Goal: Task Accomplishment & Management: Complete application form

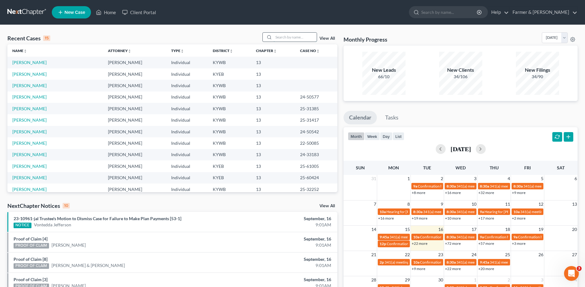
click at [285, 35] on input "search" at bounding box center [295, 37] width 43 height 9
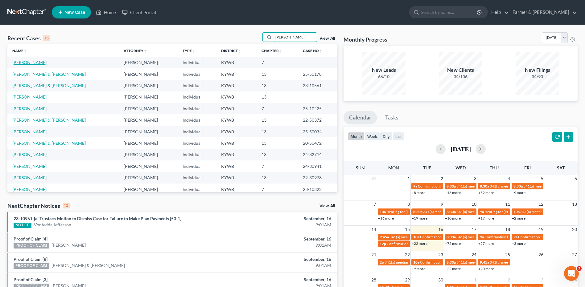
type input "brewer"
click at [31, 62] on link "[PERSON_NAME]" at bounding box center [29, 62] width 34 height 5
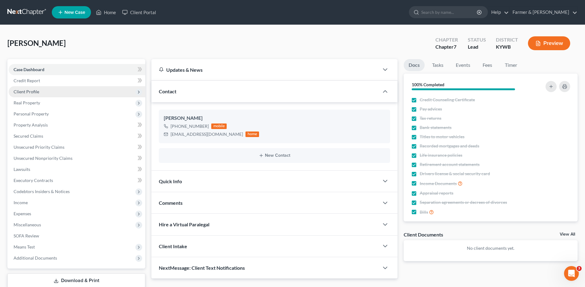
click at [21, 90] on span "Client Profile" at bounding box center [27, 91] width 26 height 5
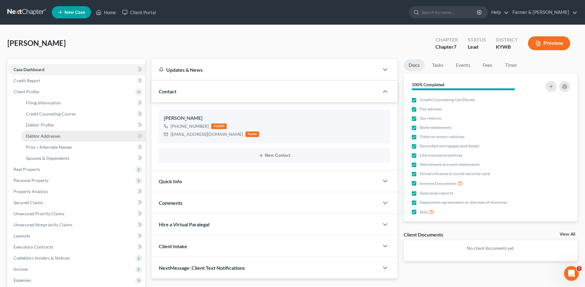
click at [50, 134] on span "Debtor Addresses" at bounding box center [43, 136] width 35 height 5
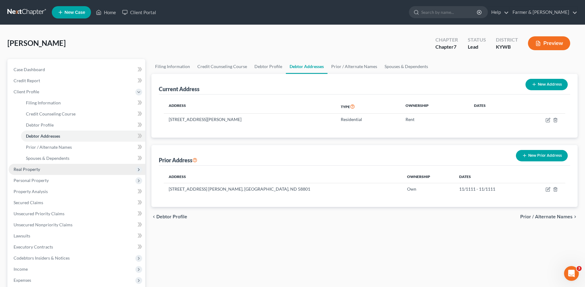
drag, startPoint x: 59, startPoint y: 171, endPoint x: 61, endPoint y: 174, distance: 3.9
click at [59, 171] on span "Real Property" at bounding box center [77, 169] width 137 height 11
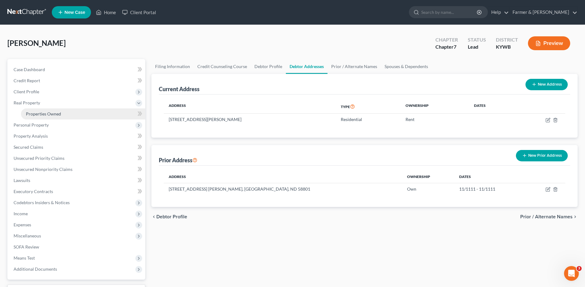
click at [100, 112] on link "Properties Owned" at bounding box center [83, 114] width 124 height 11
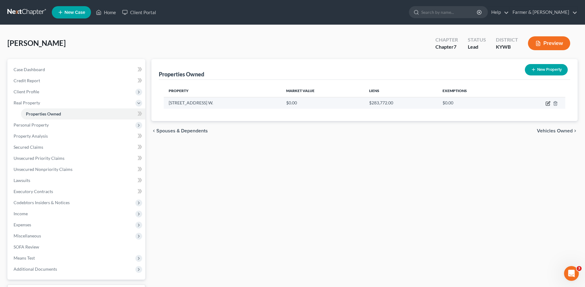
click at [548, 103] on icon "button" at bounding box center [548, 102] width 3 height 3
select select "29"
select select "0"
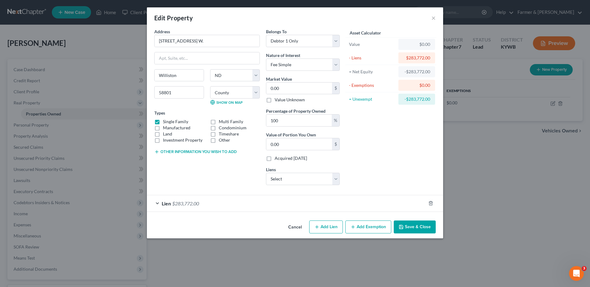
click at [296, 226] on button "Cancel" at bounding box center [294, 227] width 23 height 12
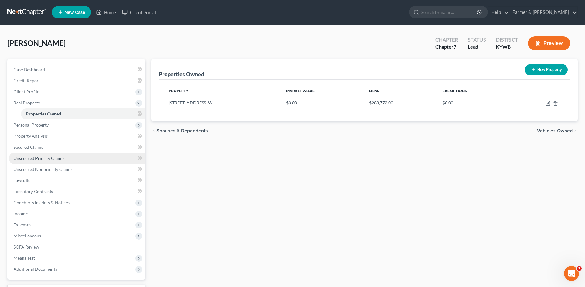
click at [58, 156] on span "Unsecured Priority Claims" at bounding box center [39, 158] width 51 height 5
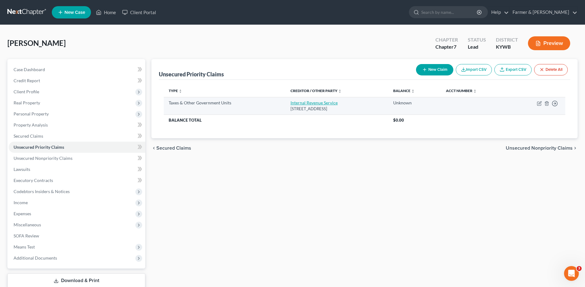
click at [318, 104] on link "Internal Revenue Service" at bounding box center [314, 102] width 47 height 5
select select "0"
select select "39"
select select "0"
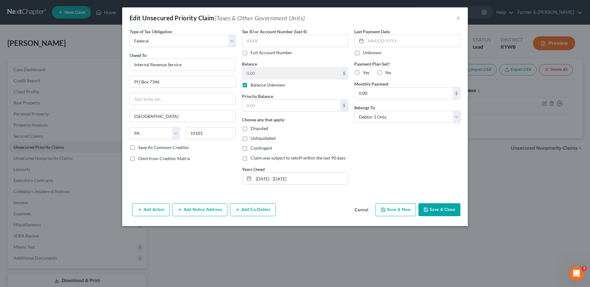
click at [250, 86] on label "Balance Unknown" at bounding box center [267, 85] width 35 height 6
click at [253, 86] on input "Balance Unknown" at bounding box center [255, 84] width 4 height 4
checkbox input "false"
click at [262, 73] on input "0.00" at bounding box center [291, 74] width 98 height 12
type input "13,000.00"
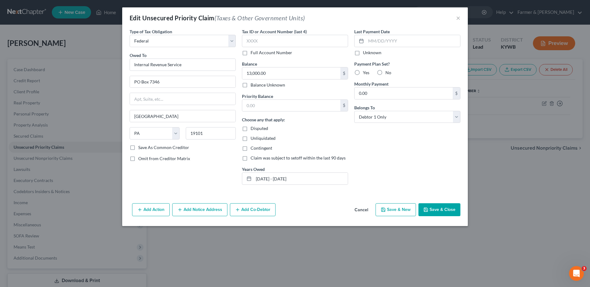
click at [443, 208] on button "Save & Close" at bounding box center [439, 210] width 42 height 13
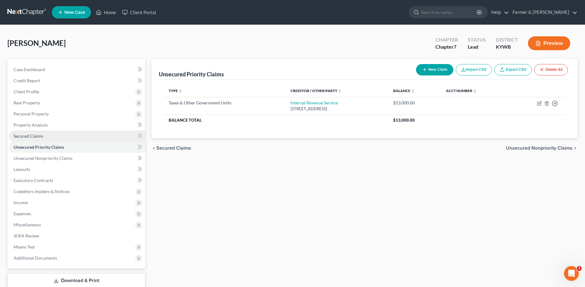
click at [46, 136] on link "Secured Claims" at bounding box center [77, 136] width 137 height 11
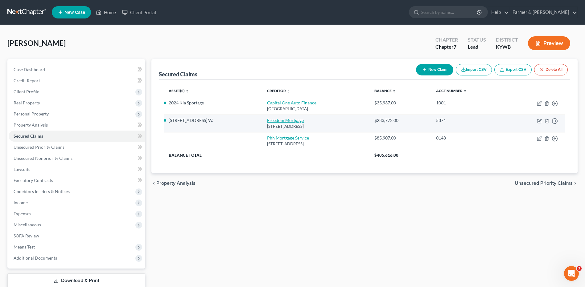
click at [268, 120] on link "Freedom Mortgage" at bounding box center [285, 120] width 37 height 5
select select "15"
select select "0"
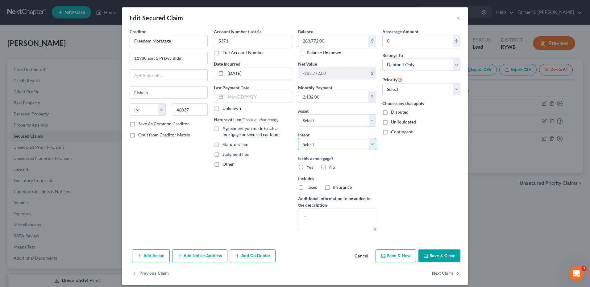
click at [320, 144] on select "Select Surrender Redeem Reaffirm Avoid Other" at bounding box center [337, 144] width 78 height 12
select select "4"
click at [298, 138] on select "Select Surrender Redeem Reaffirm Avoid Other" at bounding box center [337, 144] width 78 height 12
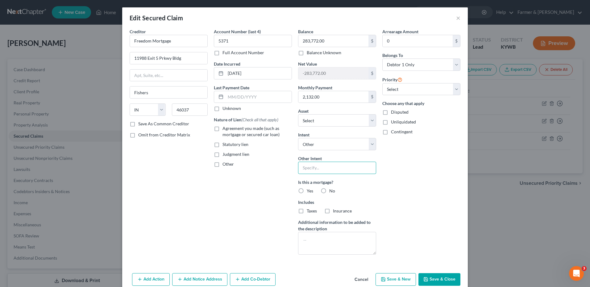
click at [317, 166] on input "text" at bounding box center [337, 168] width 78 height 12
type input "Joint Debtor will make payments"
click at [433, 280] on button "Save & Close" at bounding box center [439, 280] width 42 height 13
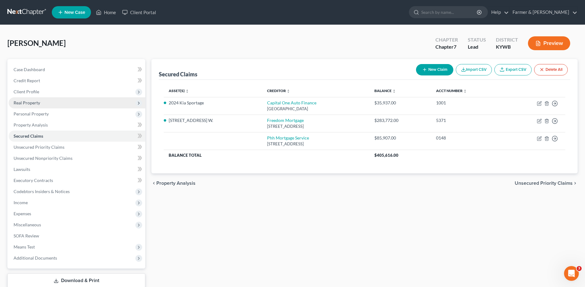
click at [47, 100] on span "Real Property" at bounding box center [77, 102] width 137 height 11
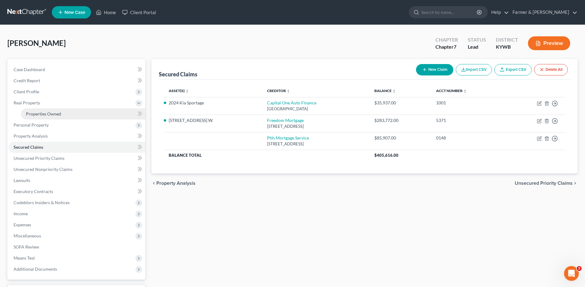
click at [48, 117] on link "Properties Owned" at bounding box center [83, 114] width 124 height 11
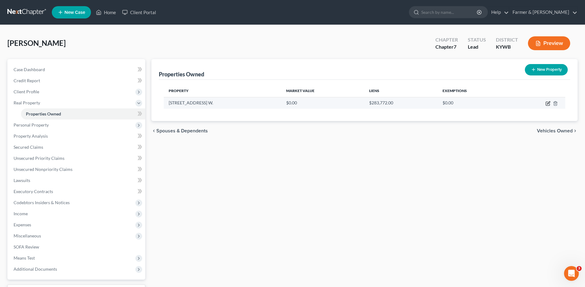
click at [548, 103] on icon "button" at bounding box center [548, 103] width 5 height 5
select select "29"
select select "52"
select select "0"
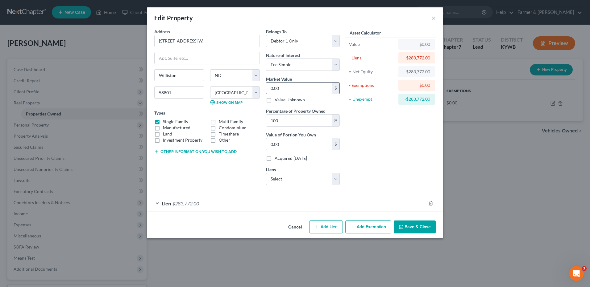
click at [290, 90] on input "0.00" at bounding box center [299, 89] width 66 height 12
type input "4"
type input "4.00"
type input "45"
type input "45.00"
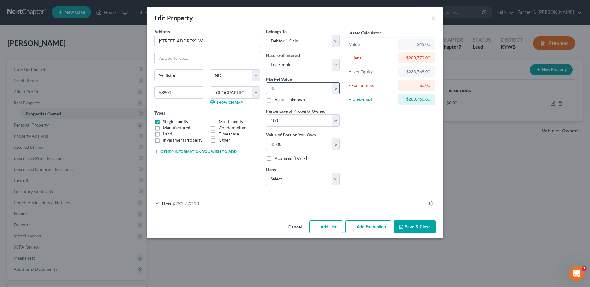
type input "458"
type input "458.00"
type input "4584"
type input "4,584.00"
type input "4,5847"
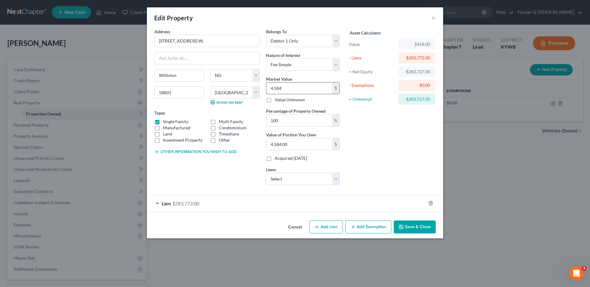
type input "45,847.00"
type input "45,8470"
type input "458,470.00"
click at [306, 37] on select "Select Debtor 1 Only Debtor 2 Only Debtor 1 And Debtor 2 Only At Least One Of T…" at bounding box center [303, 41] width 74 height 12
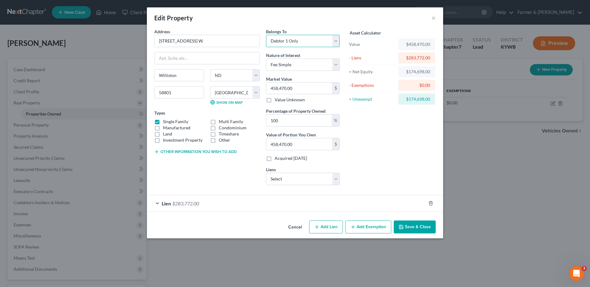
select select "3"
click at [266, 35] on select "Select Debtor 1 Only Debtor 2 Only Debtor 1 And Debtor 2 Only At Least One Of T…" at bounding box center [303, 41] width 74 height 12
click at [296, 65] on select "Select Fee Simple Joint Tenant Life Estate Equitable Interest Future Interest T…" at bounding box center [303, 65] width 74 height 12
select select "1"
click at [266, 59] on select "Select Fee Simple Joint Tenant Life Estate Equitable Interest Future Interest T…" at bounding box center [303, 65] width 74 height 12
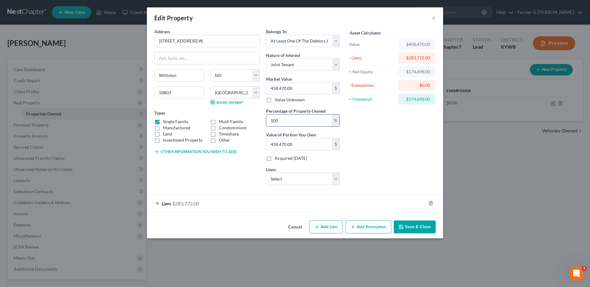
click at [287, 121] on input "100" at bounding box center [298, 121] width 65 height 12
type input "10"
type input "45,847.00"
type input "1"
type input "4,584.70"
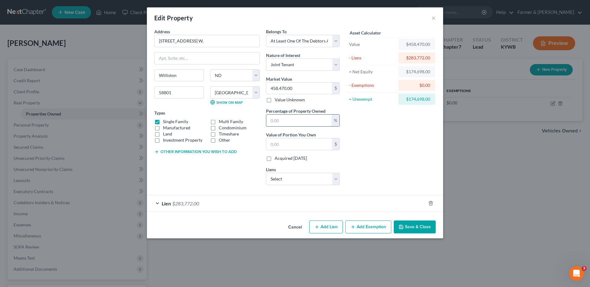
type input "5"
type input "22,923.50"
type input "50"
type input "229,235.00"
type input "50.00"
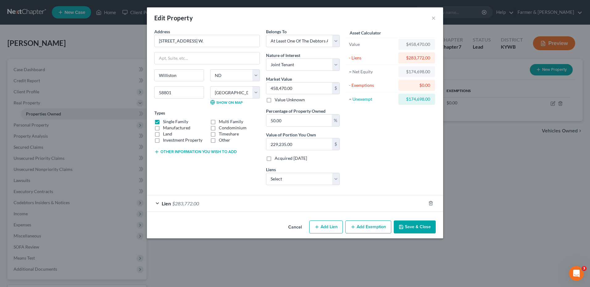
click at [418, 227] on button "Save & Close" at bounding box center [415, 227] width 42 height 13
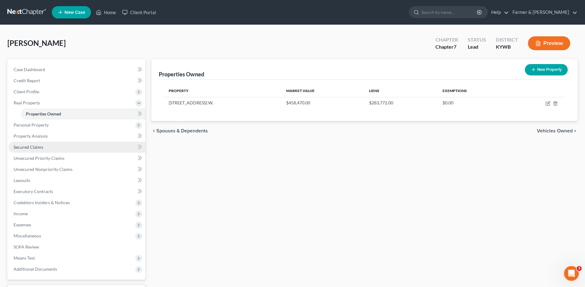
click at [58, 151] on link "Secured Claims" at bounding box center [77, 147] width 137 height 11
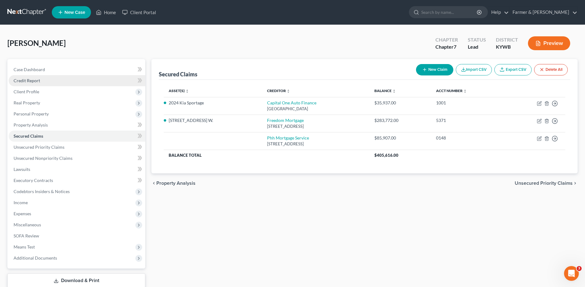
click at [71, 83] on link "Credit Report" at bounding box center [77, 80] width 137 height 11
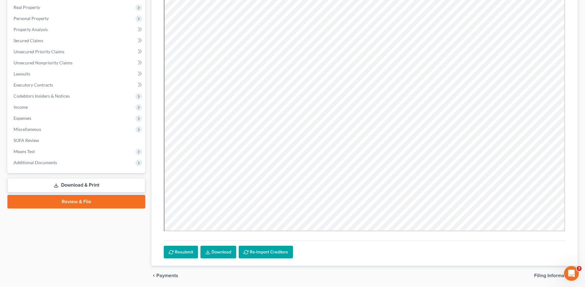
scroll to position [100, 0]
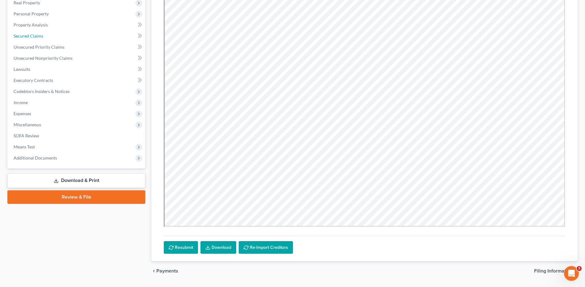
drag, startPoint x: 55, startPoint y: 37, endPoint x: 71, endPoint y: 43, distance: 17.9
click at [55, 37] on link "Secured Claims" at bounding box center [77, 36] width 137 height 11
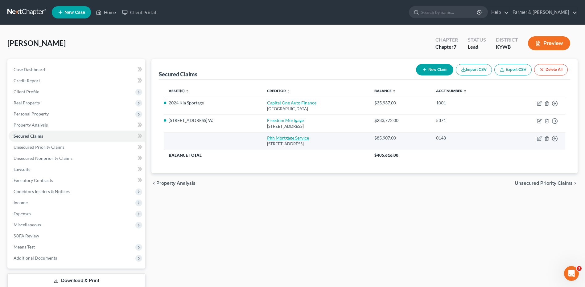
click at [276, 136] on link "Phh Mortgage Service" at bounding box center [288, 137] width 42 height 5
select select "33"
select select "0"
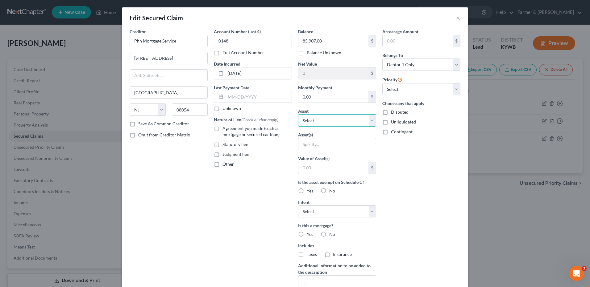
click at [325, 119] on select "Select Other Multiple Assets US Bank #9363 (Checking Account) - $0.0 1829 14th …" at bounding box center [337, 120] width 78 height 12
select select "3"
click at [298, 114] on select "Select Other Multiple Assets US Bank #9363 (Checking Account) - $0.0 1829 14th …" at bounding box center [337, 120] width 78 height 12
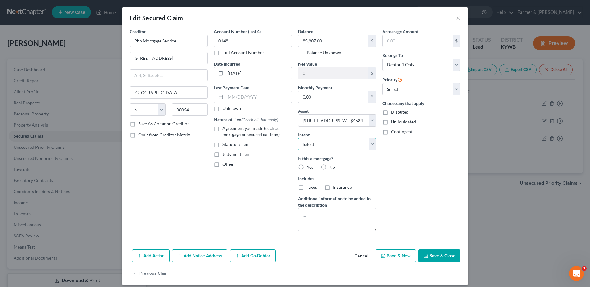
click at [320, 147] on select "Select Surrender Redeem Reaffirm Avoid Other" at bounding box center [337, 144] width 78 height 12
select select "4"
click at [298, 138] on select "Select Surrender Redeem Reaffirm Avoid Other" at bounding box center [337, 144] width 78 height 12
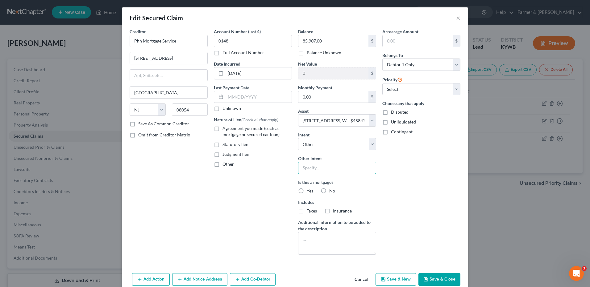
click at [318, 171] on input "text" at bounding box center [337, 168] width 78 height 12
type input "Joint Debtor will make payments"
type input "0"
click at [448, 278] on button "Save & Close" at bounding box center [439, 280] width 42 height 13
select select
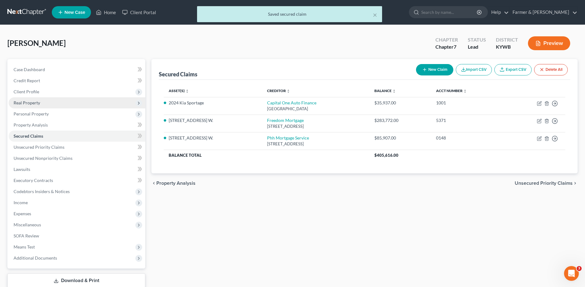
click at [57, 104] on span "Real Property" at bounding box center [77, 102] width 137 height 11
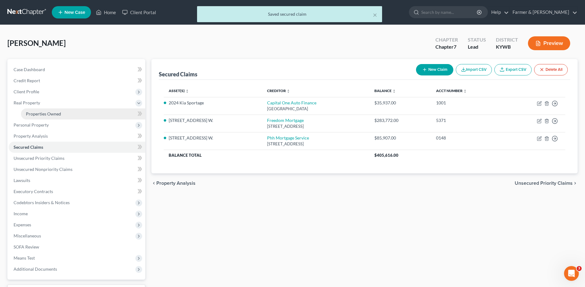
click at [58, 114] on span "Properties Owned" at bounding box center [43, 113] width 35 height 5
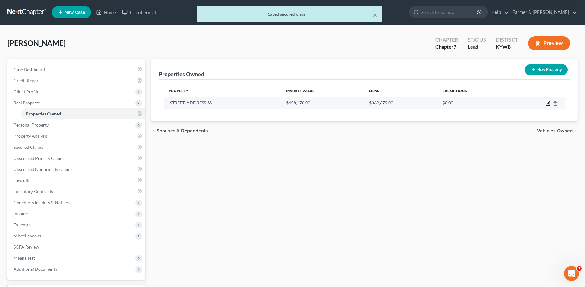
click at [547, 102] on icon "button" at bounding box center [548, 103] width 5 height 5
select select "29"
select select "52"
select select "3"
select select "1"
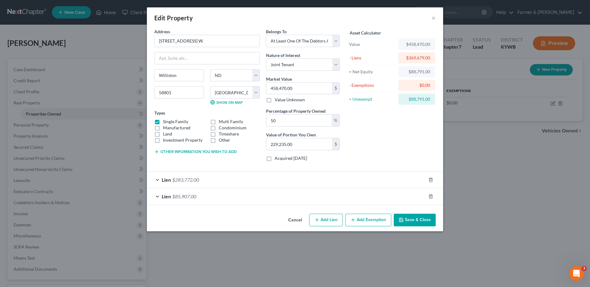
click at [406, 222] on button "Save & Close" at bounding box center [415, 220] width 42 height 13
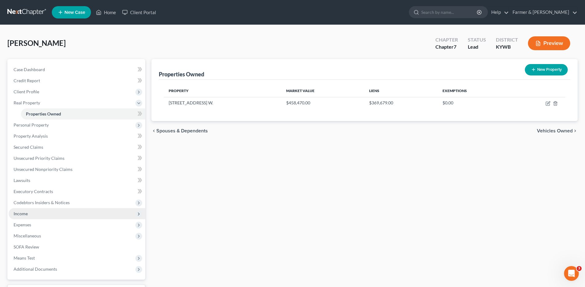
click at [28, 217] on span "Income" at bounding box center [77, 214] width 137 height 11
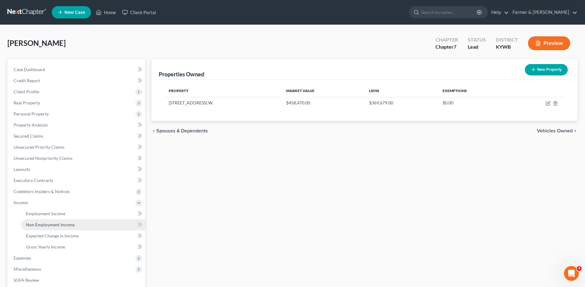
click at [33, 222] on link "Non Employment Income" at bounding box center [83, 225] width 124 height 11
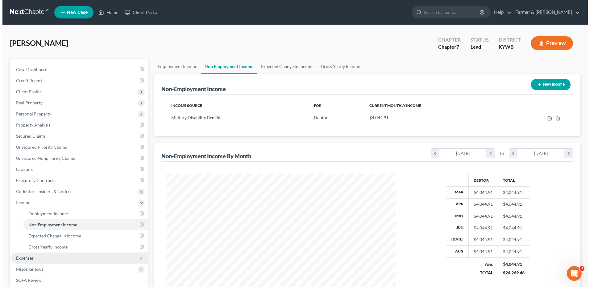
scroll to position [114, 241]
click at [33, 258] on span "Expenses" at bounding box center [77, 258] width 137 height 11
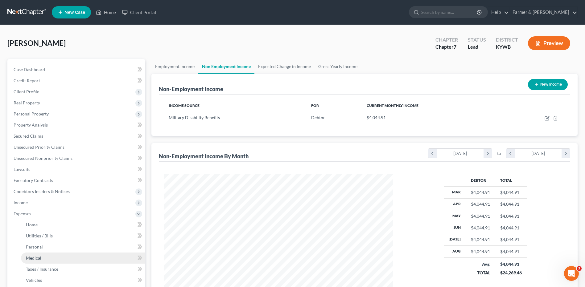
click at [39, 257] on span "Medical" at bounding box center [33, 258] width 15 height 5
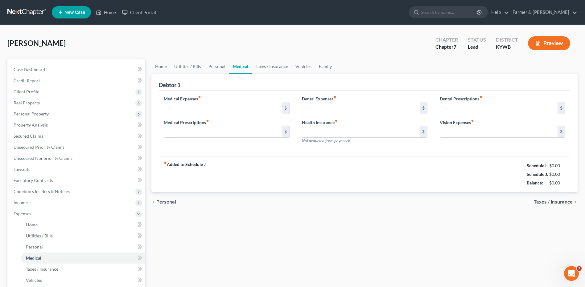
type input "50.00"
type input "0.00"
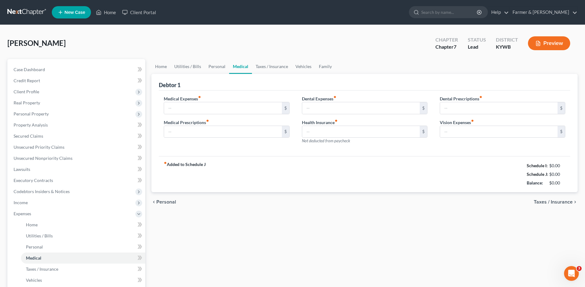
type input "0.00"
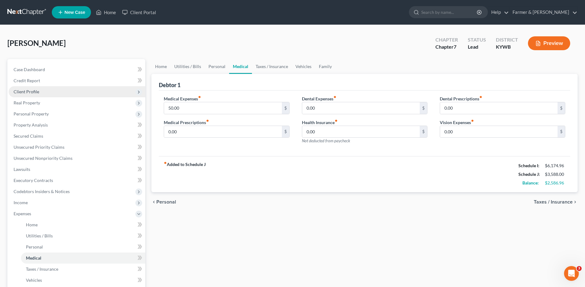
click at [86, 93] on span "Client Profile" at bounding box center [77, 91] width 137 height 11
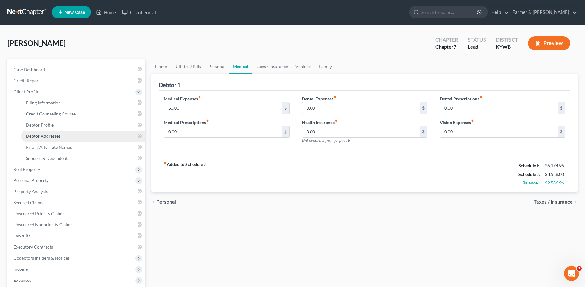
click at [76, 137] on link "Debtor Addresses" at bounding box center [83, 136] width 124 height 11
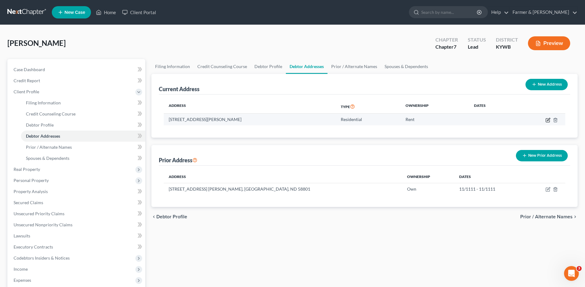
click at [547, 119] on icon "button" at bounding box center [548, 120] width 5 height 5
select select "18"
select select "0"
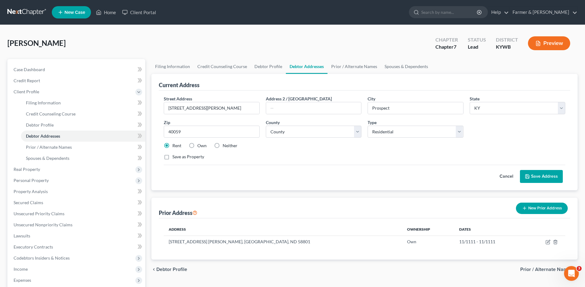
click at [507, 178] on button "Cancel" at bounding box center [506, 177] width 27 height 12
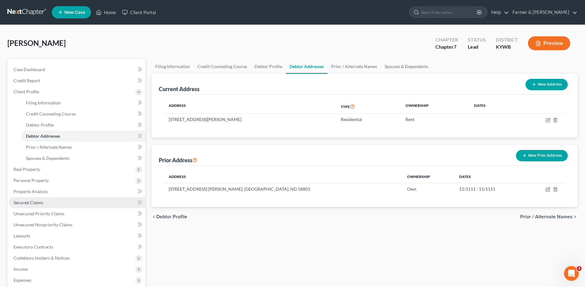
click at [54, 202] on link "Secured Claims" at bounding box center [77, 202] width 137 height 11
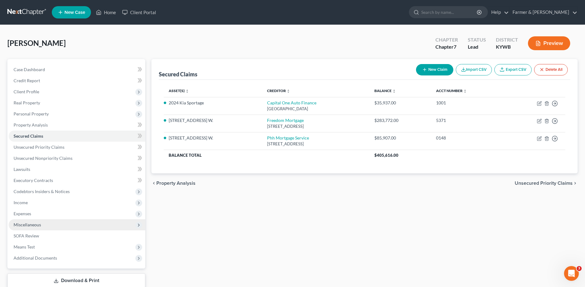
click at [39, 228] on span "Miscellaneous" at bounding box center [77, 225] width 137 height 11
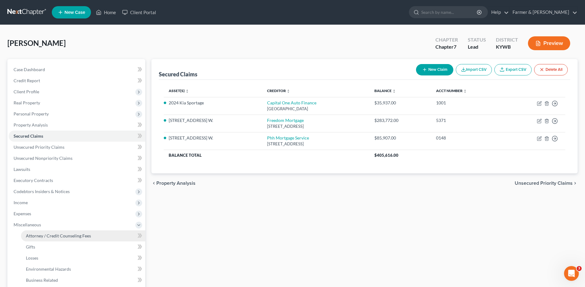
click at [43, 235] on span "Attorney / Credit Counseling Fees" at bounding box center [58, 236] width 65 height 5
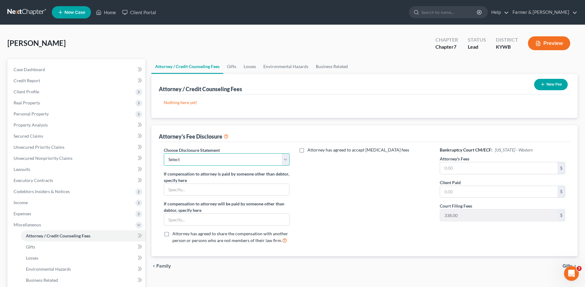
click at [273, 160] on select "Select Disclosure" at bounding box center [227, 160] width 126 height 12
select select "0"
click at [164, 154] on select "Select Disclosure" at bounding box center [227, 160] width 126 height 12
click at [456, 172] on input "text" at bounding box center [499, 169] width 118 height 12
type input "2,110.00"
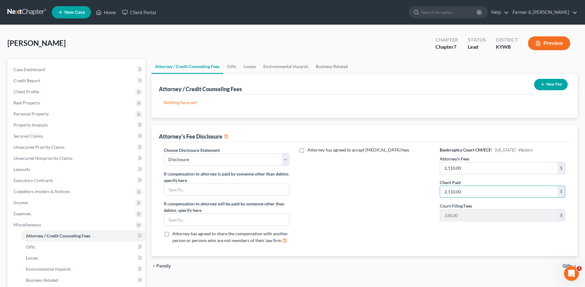
type input "2,110.00"
click at [544, 83] on icon "button" at bounding box center [542, 84] width 5 height 5
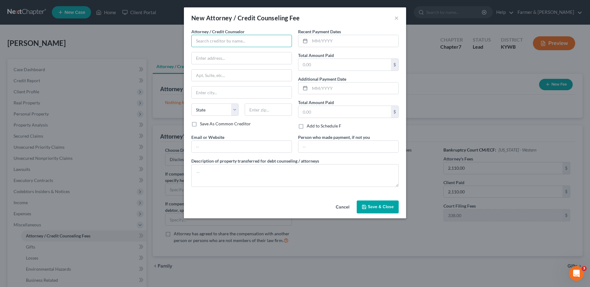
click at [229, 43] on input "text" at bounding box center [241, 41] width 101 height 12
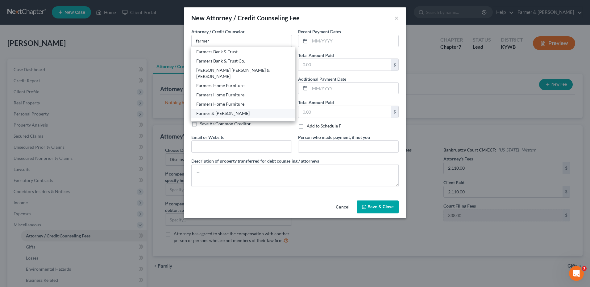
click at [221, 110] on div "Farmer & [PERSON_NAME]" at bounding box center [243, 113] width 94 height 6
type input "Farmer & [PERSON_NAME]"
type input "4975 Alben Barkley Dr #1"
type input "Paducah"
select select "18"
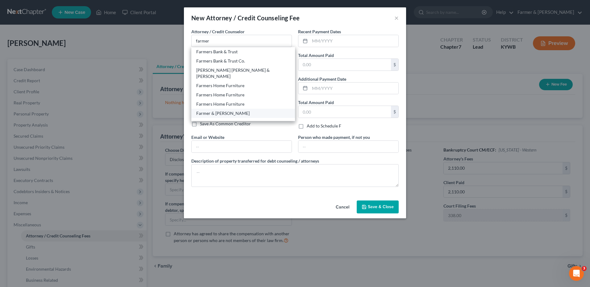
type input "42001"
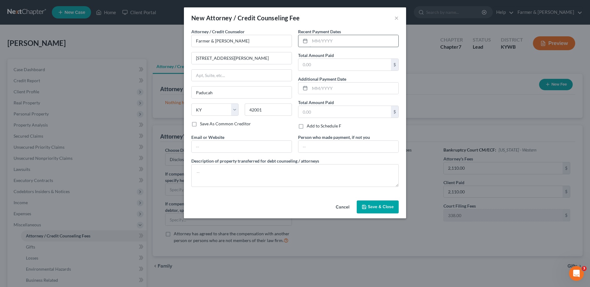
click at [342, 42] on input "text" at bounding box center [354, 41] width 89 height 12
type input "08/2025"
type input "499.60"
type input "07/2025"
type input "499.60"
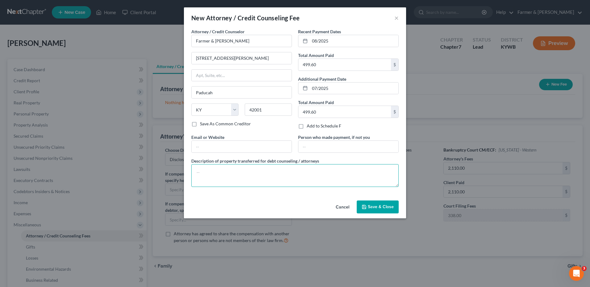
click at [211, 179] on textarea at bounding box center [294, 175] width 207 height 23
type textarea "Total paid was $2,498. That included the filing fee of $338, credit counseling …"
click at [365, 204] on button "Save & Close" at bounding box center [378, 207] width 42 height 13
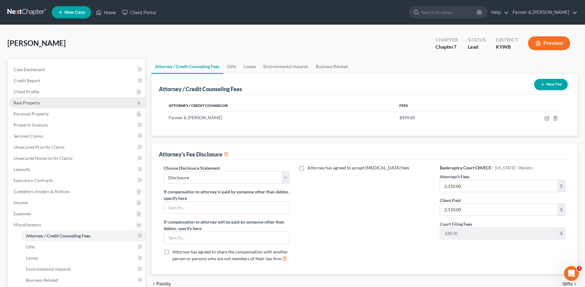
click at [50, 103] on span "Real Property" at bounding box center [77, 102] width 137 height 11
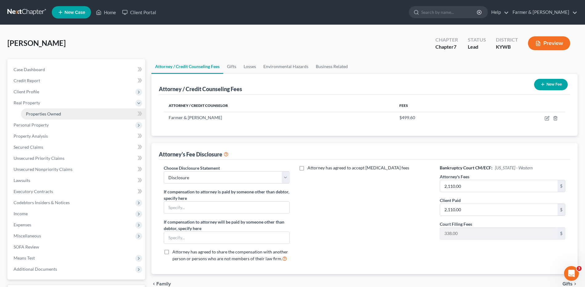
click at [48, 114] on span "Properties Owned" at bounding box center [43, 113] width 35 height 5
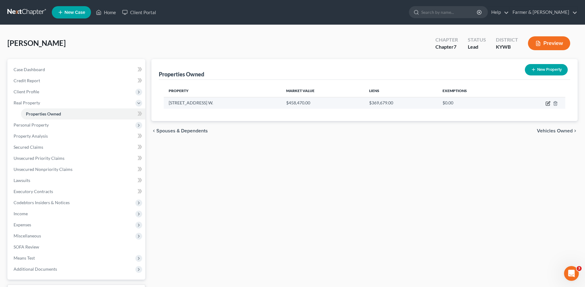
click at [548, 104] on icon "button" at bounding box center [548, 102] width 3 height 3
select select "29"
select select "52"
select select "3"
select select "1"
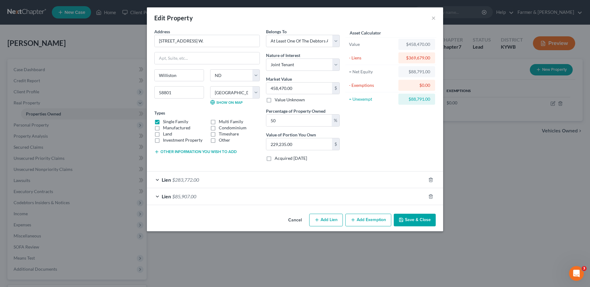
click at [368, 220] on button "Add Exemption" at bounding box center [368, 220] width 46 height 13
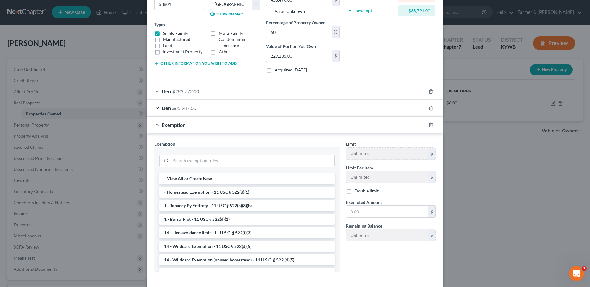
scroll to position [102, 0]
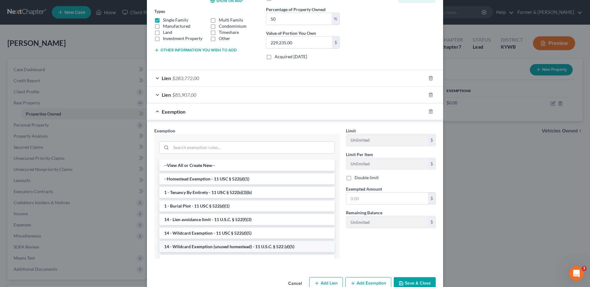
click at [277, 248] on li "14 - Wildcard Exemption (unused homestead) - 11 U.S.C. § 522 (d)(5)" at bounding box center [247, 247] width 176 height 11
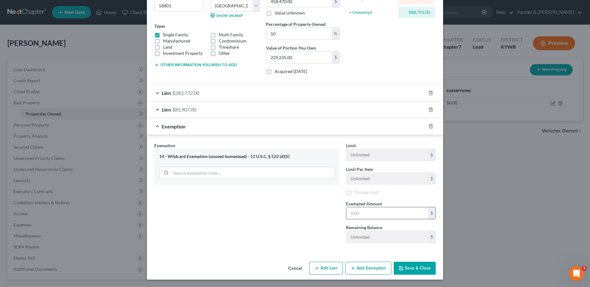
scroll to position [87, 0]
click at [374, 211] on input "text" at bounding box center [387, 214] width 82 height 12
type input "1"
type input "0"
type input "15,800.00"
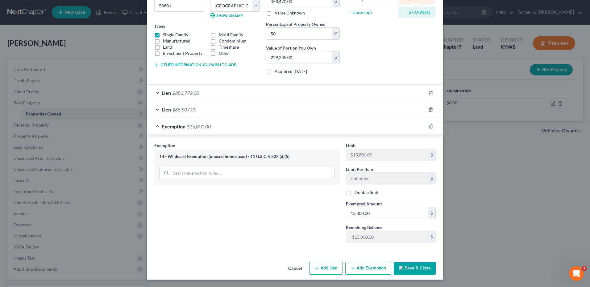
click at [410, 269] on button "Save & Close" at bounding box center [415, 268] width 42 height 13
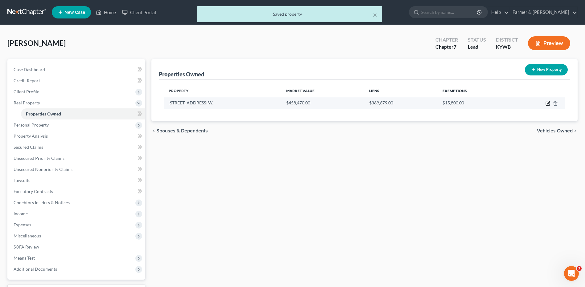
click at [548, 104] on icon "button" at bounding box center [548, 102] width 3 height 3
select select "29"
select select "52"
select select "3"
select select "1"
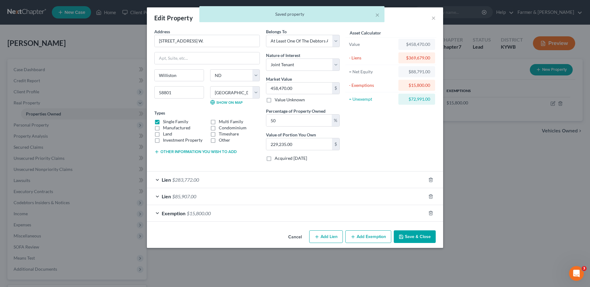
click at [203, 212] on span "$15,800.00" at bounding box center [199, 214] width 24 height 6
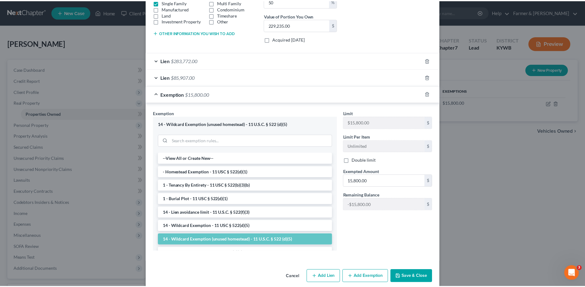
scroll to position [128, 0]
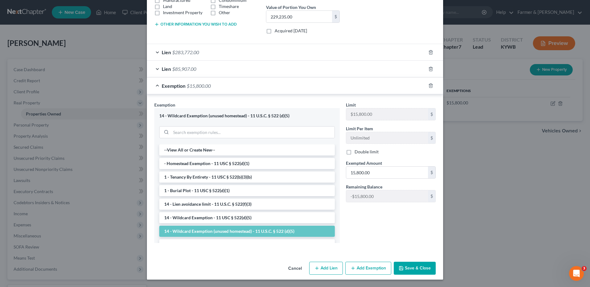
click at [414, 272] on button "Save & Close" at bounding box center [415, 268] width 42 height 13
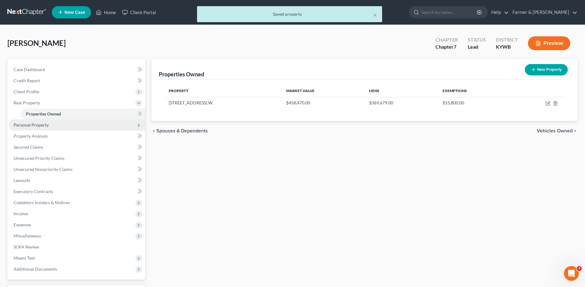
click at [74, 123] on span "Personal Property" at bounding box center [77, 125] width 137 height 11
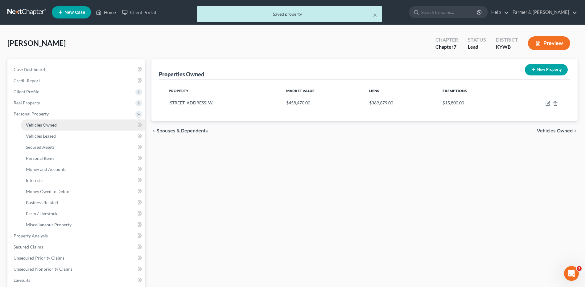
click at [74, 126] on link "Vehicles Owned" at bounding box center [83, 125] width 124 height 11
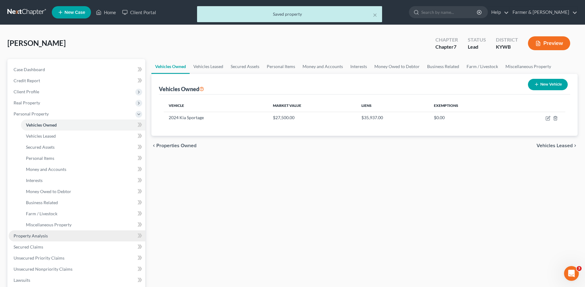
click at [53, 236] on link "Property Analysis" at bounding box center [77, 236] width 137 height 11
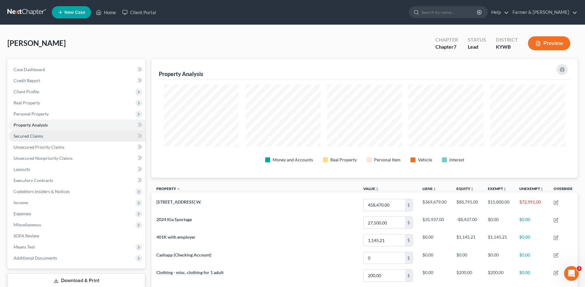
click at [39, 134] on span "Secured Claims" at bounding box center [29, 136] width 30 height 5
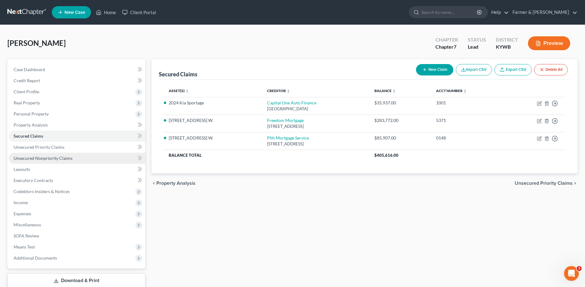
click at [47, 156] on span "Unsecured Nonpriority Claims" at bounding box center [43, 158] width 59 height 5
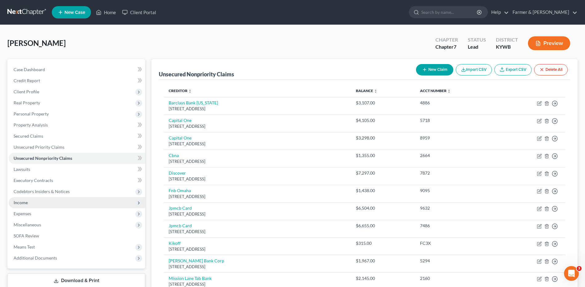
click at [40, 204] on span "Income" at bounding box center [77, 202] width 137 height 11
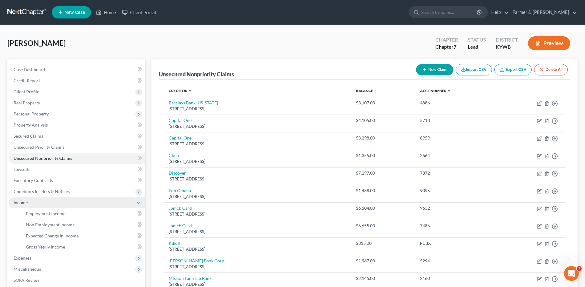
click at [40, 204] on span "Income" at bounding box center [77, 202] width 137 height 11
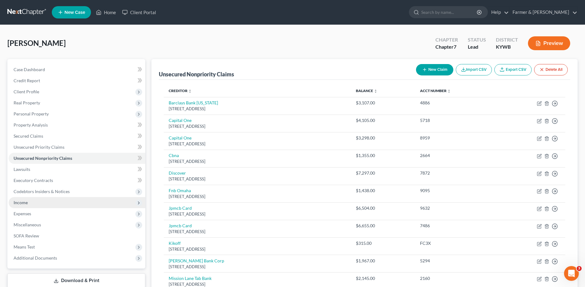
click at [40, 204] on span "Income" at bounding box center [77, 202] width 137 height 11
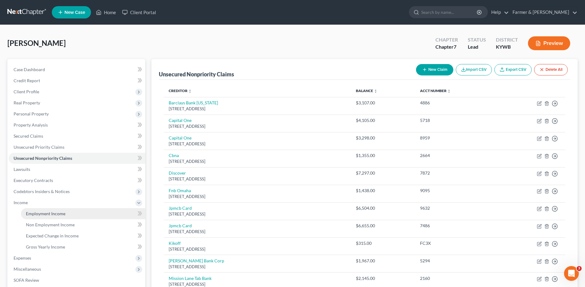
click at [40, 214] on span "Employment Income" at bounding box center [45, 213] width 39 height 5
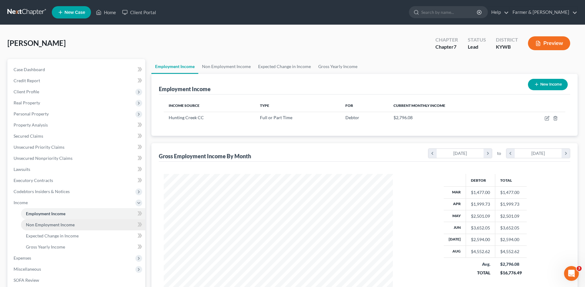
scroll to position [114, 241]
click at [42, 223] on span "Non Employment Income" at bounding box center [50, 224] width 49 height 5
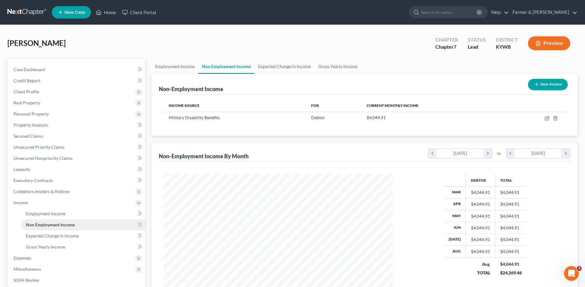
scroll to position [114, 241]
click at [42, 235] on span "Expected Change in Income" at bounding box center [52, 236] width 53 height 5
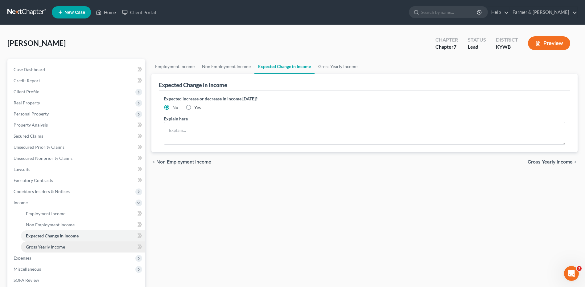
click at [42, 246] on span "Gross Yearly Income" at bounding box center [45, 247] width 39 height 5
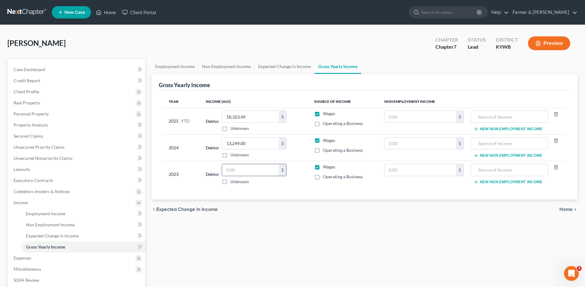
click at [248, 168] on input "text" at bounding box center [250, 170] width 57 height 12
type input "40,104.00"
click at [47, 230] on link "Non Employment Income" at bounding box center [83, 225] width 124 height 11
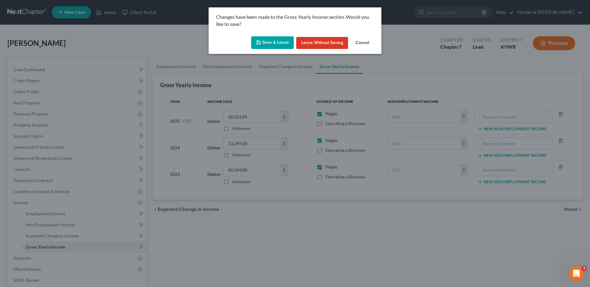
click at [272, 46] on button "Save & Leave" at bounding box center [272, 42] width 43 height 13
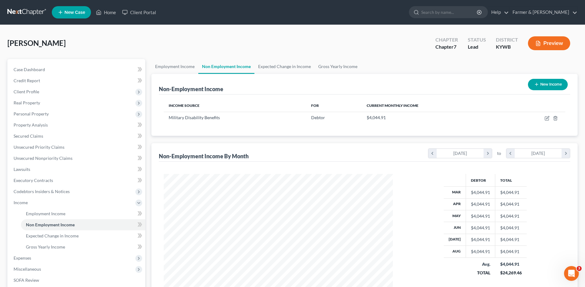
scroll to position [114, 241]
click at [48, 246] on span "Gross Yearly Income" at bounding box center [45, 247] width 39 height 5
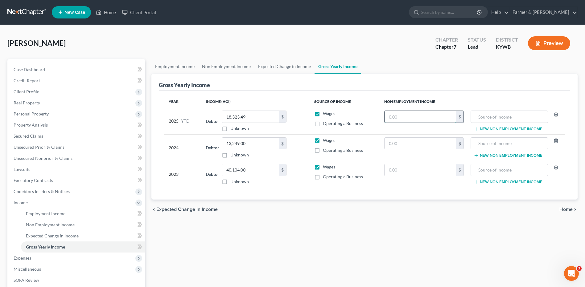
click at [419, 118] on input "text" at bounding box center [421, 117] width 72 height 12
type input "36,494.19"
type input "VA Pension"
click at [71, 260] on span "Expenses" at bounding box center [77, 258] width 137 height 11
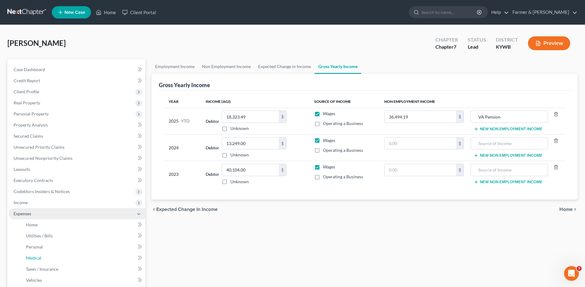
click at [71, 260] on link "Medical" at bounding box center [83, 258] width 124 height 11
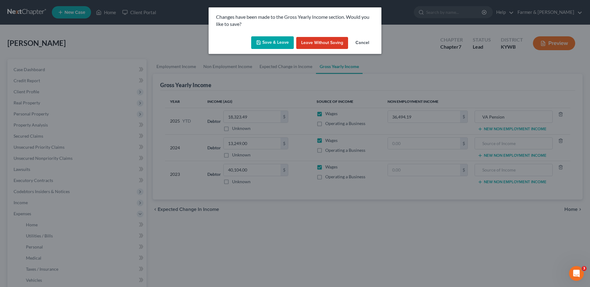
click at [267, 42] on button "Save & Leave" at bounding box center [272, 42] width 43 height 13
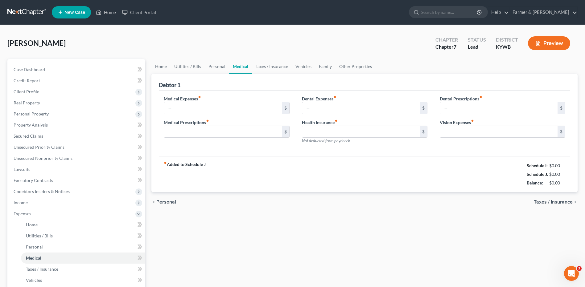
type input "50.00"
type input "0.00"
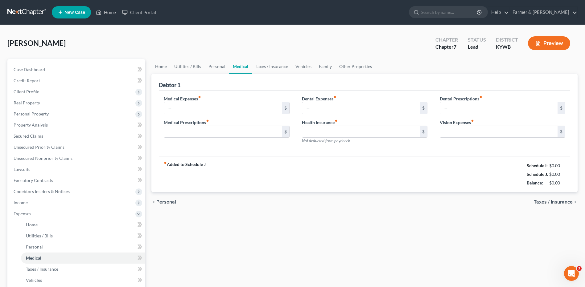
type input "0.00"
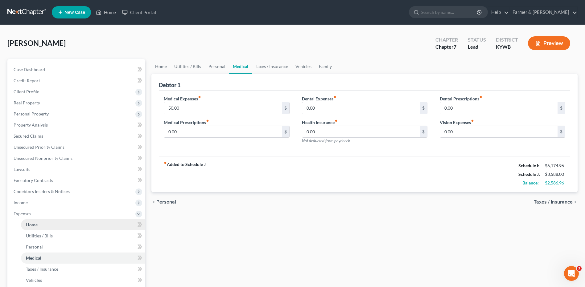
click at [41, 221] on link "Home" at bounding box center [83, 225] width 124 height 11
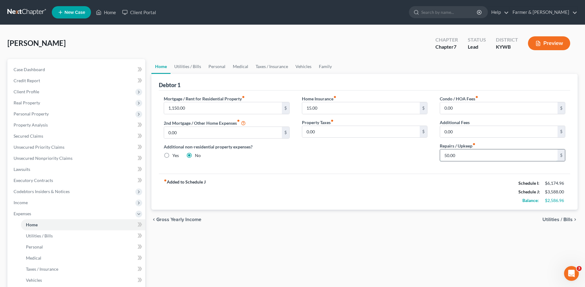
click at [461, 152] on input "50.00" at bounding box center [499, 156] width 118 height 12
type input "100.00"
click at [75, 232] on link "Utilities / Bills" at bounding box center [83, 236] width 124 height 11
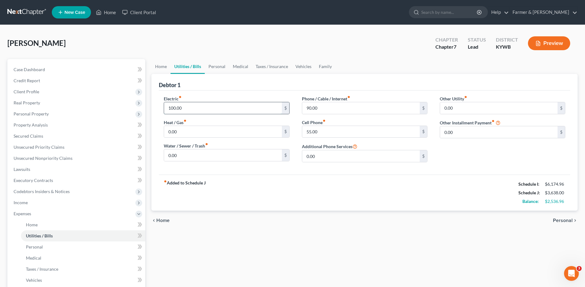
click at [206, 109] on input "100.00" at bounding box center [223, 108] width 118 height 12
type input "250.00"
type input "100.00"
type input "125.00"
type input "100.00"
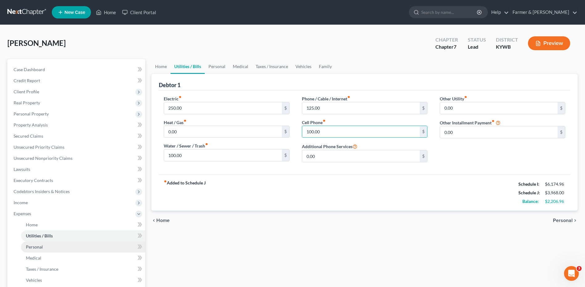
click at [44, 249] on link "Personal" at bounding box center [83, 247] width 124 height 11
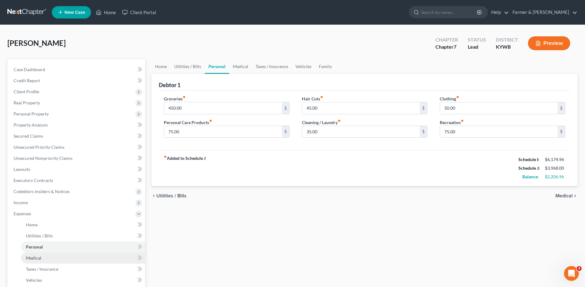
click at [39, 260] on span "Medical" at bounding box center [33, 258] width 15 height 5
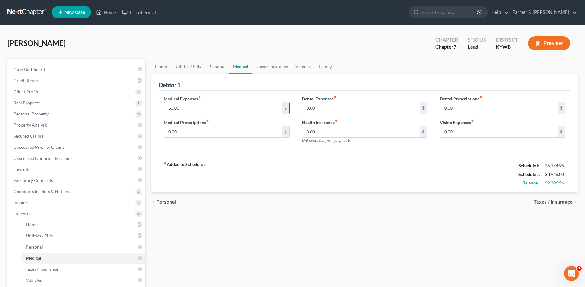
click at [207, 112] on input "50.00" at bounding box center [223, 108] width 118 height 12
type input "100.00"
click at [59, 269] on link "Taxes / Insurance" at bounding box center [83, 269] width 124 height 11
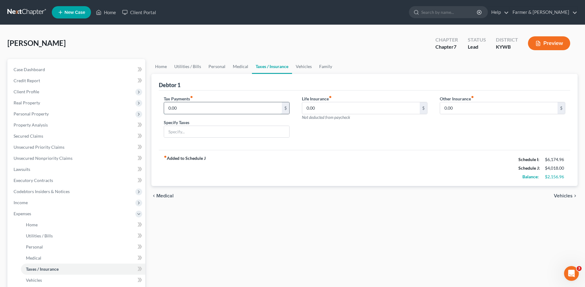
click at [192, 105] on input "0.00" at bounding box center [223, 108] width 118 height 12
type input "35.00"
type input "Vehicle Registration Taxes"
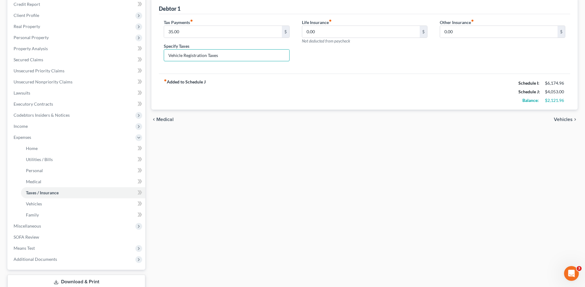
scroll to position [84, 0]
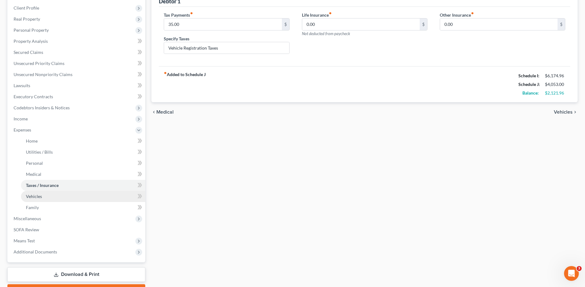
click at [55, 196] on link "Vehicles" at bounding box center [83, 196] width 124 height 11
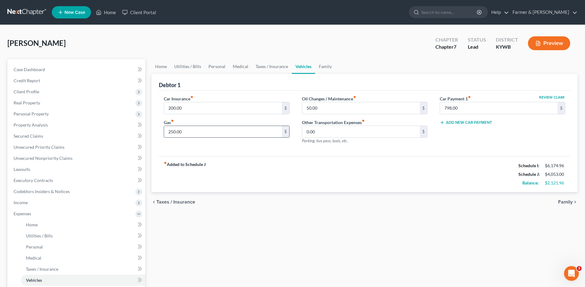
click at [193, 132] on input "250.00" at bounding box center [223, 132] width 118 height 12
type input "2"
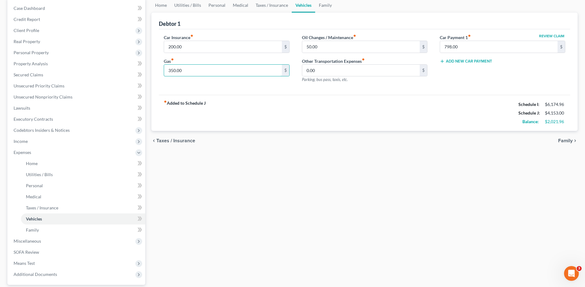
scroll to position [68, 0]
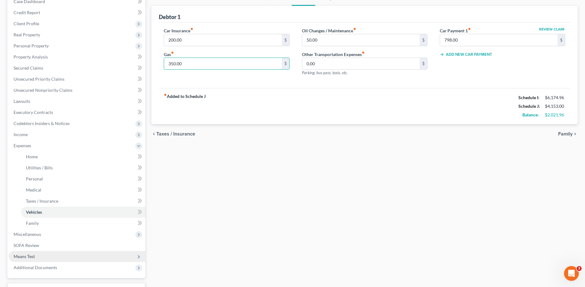
type input "350.00"
click at [39, 258] on span "Means Test" at bounding box center [77, 256] width 137 height 11
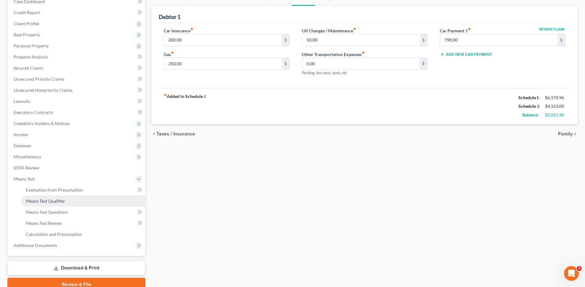
click at [57, 198] on link "Means Test Qualifier" at bounding box center [83, 201] width 124 height 11
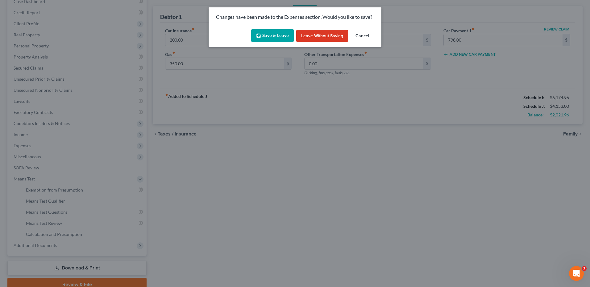
click at [268, 38] on button "Save & Leave" at bounding box center [272, 35] width 43 height 13
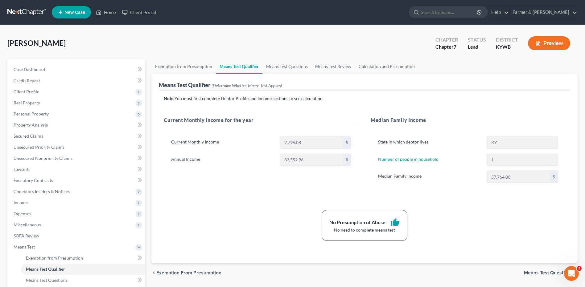
drag, startPoint x: 26, startPoint y: 15, endPoint x: 155, endPoint y: 0, distance: 129.4
click at [26, 15] on link at bounding box center [26, 12] width 39 height 11
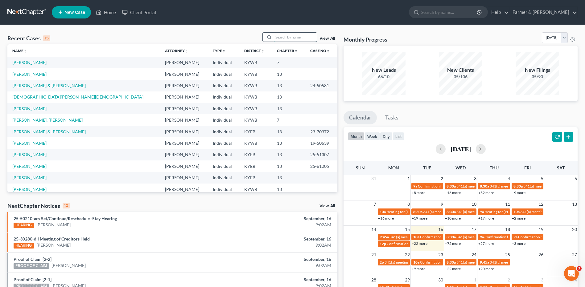
click at [300, 39] on input "search" at bounding box center [295, 37] width 43 height 9
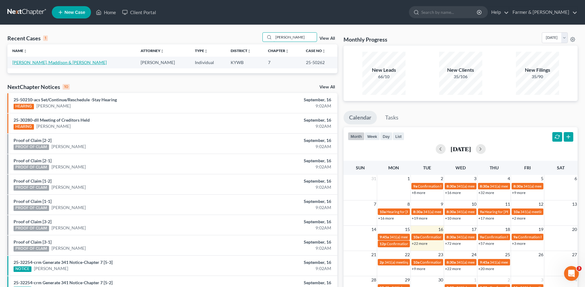
type input "shumAKER"
click at [60, 63] on link "[PERSON_NAME], Maddison & [PERSON_NAME]" at bounding box center [59, 62] width 94 height 5
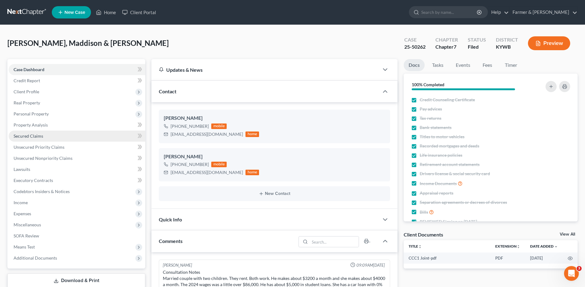
click at [49, 133] on link "Secured Claims" at bounding box center [77, 136] width 137 height 11
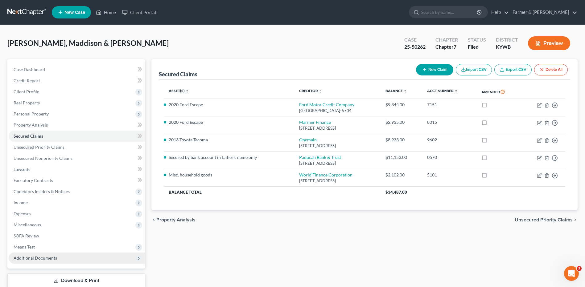
click at [60, 257] on span "Additional Documents" at bounding box center [77, 258] width 137 height 11
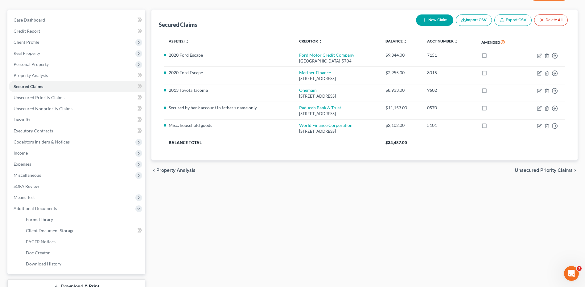
scroll to position [64, 0]
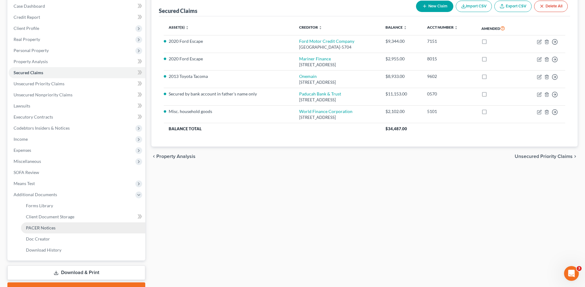
click at [76, 226] on link "PACER Notices" at bounding box center [83, 228] width 124 height 11
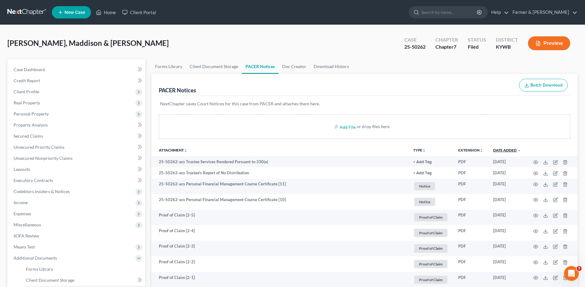
click at [506, 148] on link "Date Added unfold_more expand_more expand_less" at bounding box center [507, 150] width 28 height 5
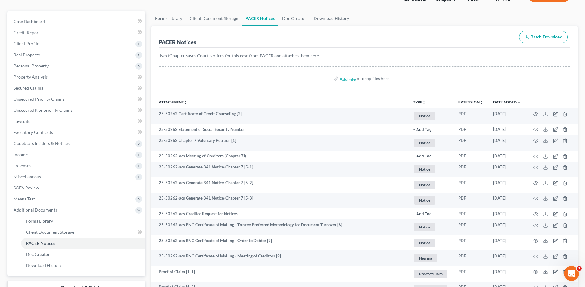
scroll to position [38, 0]
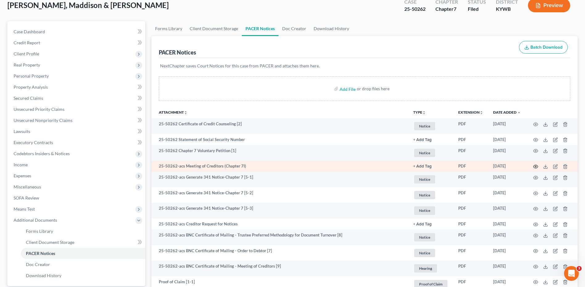
click at [536, 166] on icon "button" at bounding box center [535, 166] width 5 height 5
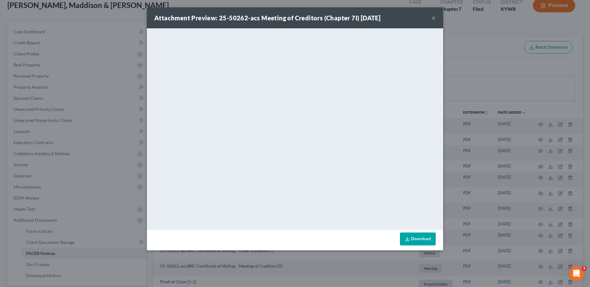
click at [445, 56] on div "Attachment Preview: 25-50262-acs Meeting of Creditors (Chapter 7I) 06/18/2025 ×…" at bounding box center [295, 143] width 590 height 287
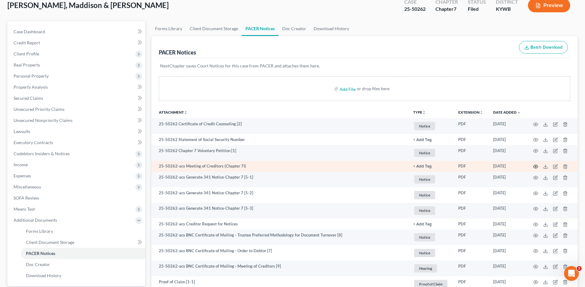
click at [535, 167] on icon "button" at bounding box center [535, 166] width 5 height 5
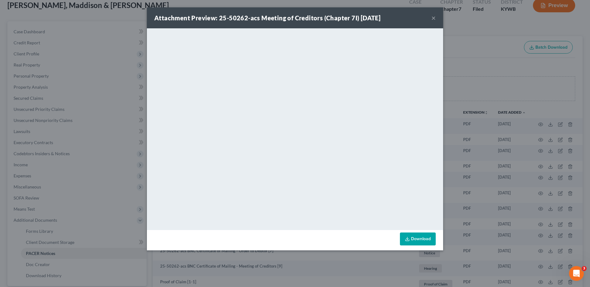
click at [433, 18] on button "×" at bounding box center [433, 17] width 4 height 7
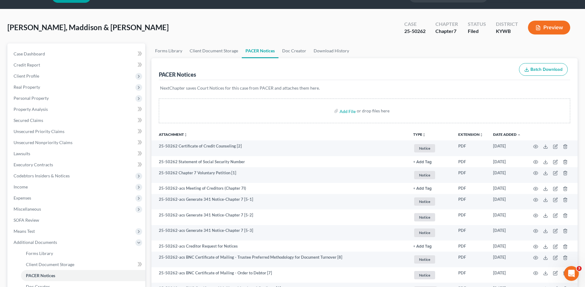
scroll to position [0, 0]
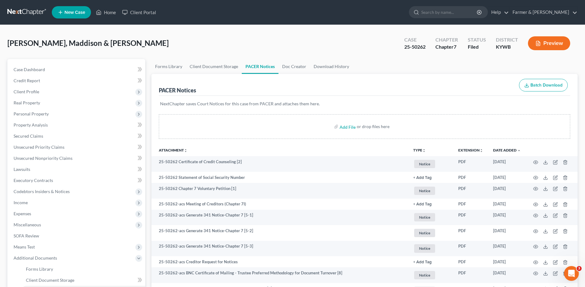
click at [21, 10] on link at bounding box center [26, 12] width 39 height 11
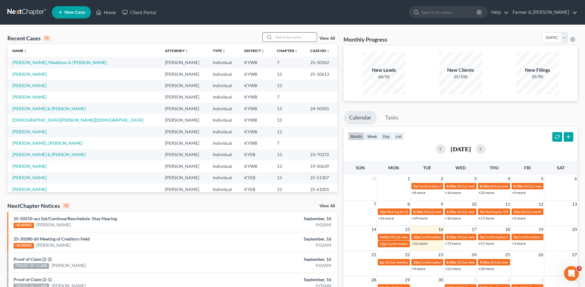
click at [292, 39] on input "search" at bounding box center [295, 37] width 43 height 9
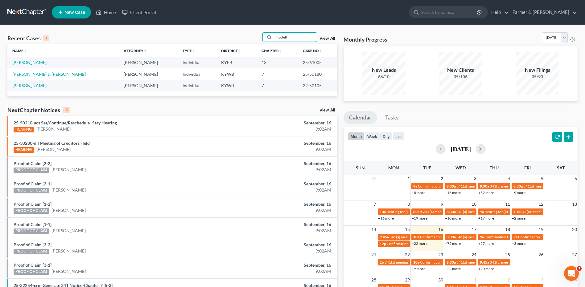
type input "mcclell"
click at [43, 74] on link "[PERSON_NAME] & [PERSON_NAME]" at bounding box center [48, 74] width 73 height 5
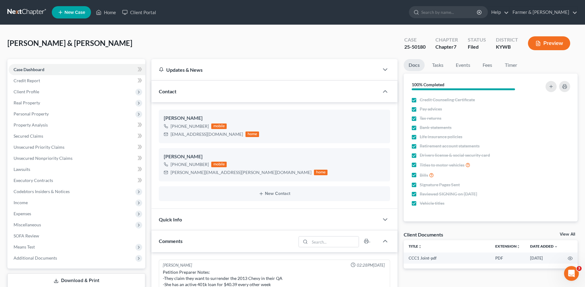
scroll to position [48, 0]
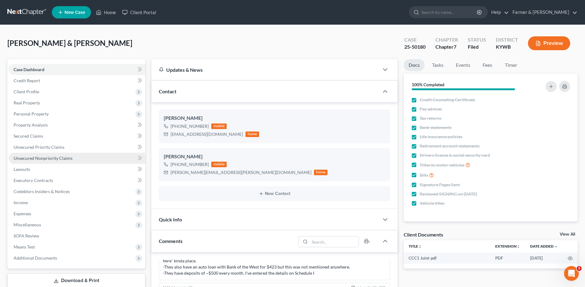
click at [53, 159] on span "Unsecured Nonpriority Claims" at bounding box center [43, 158] width 59 height 5
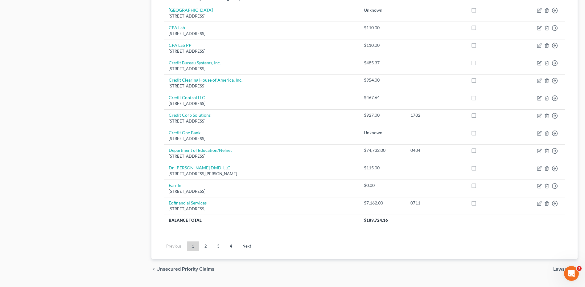
scroll to position [427, 0]
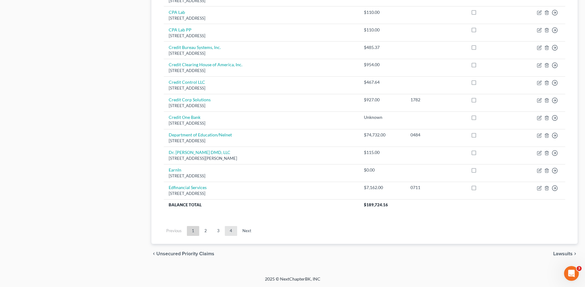
click at [229, 233] on link "4" at bounding box center [231, 231] width 12 height 10
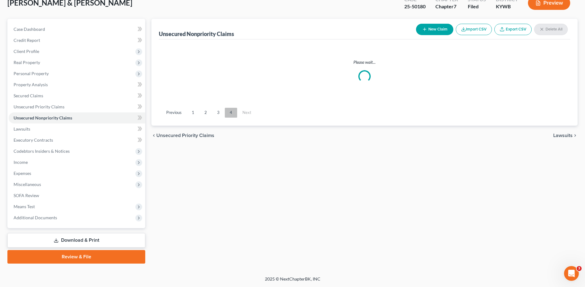
scroll to position [40, 0]
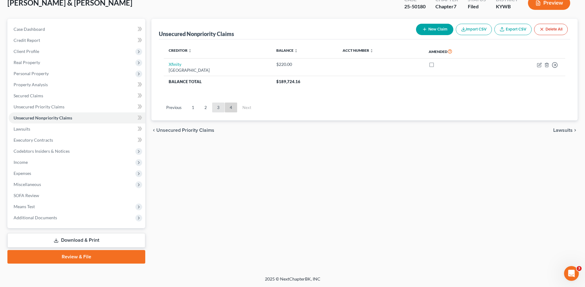
click at [214, 108] on link "3" at bounding box center [218, 108] width 12 height 10
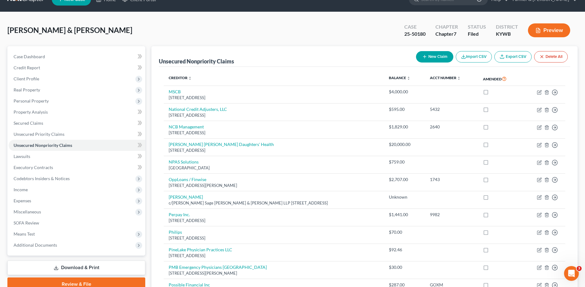
scroll to position [9, 0]
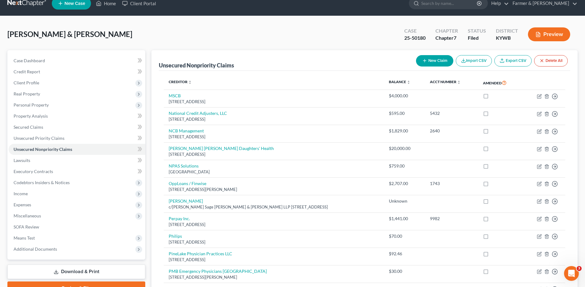
click at [22, 2] on link at bounding box center [26, 3] width 39 height 11
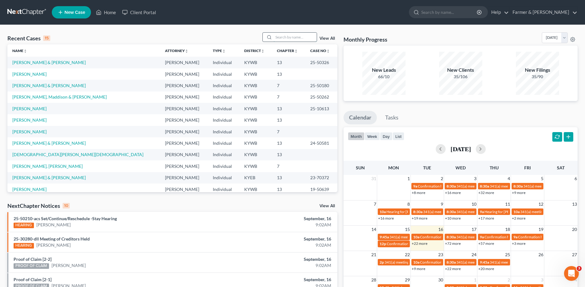
click at [286, 39] on input "search" at bounding box center [295, 37] width 43 height 9
type input "b"
type input "a"
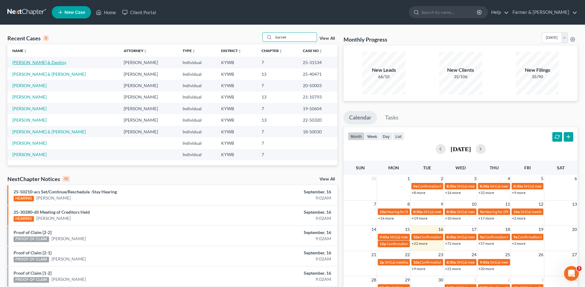
type input "barnet"
click at [48, 61] on link "Barnett, Jack & Destiny" at bounding box center [39, 62] width 54 height 5
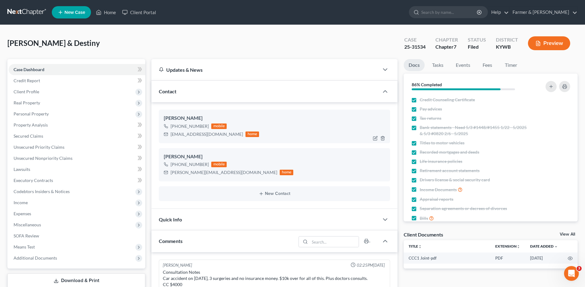
scroll to position [48, 0]
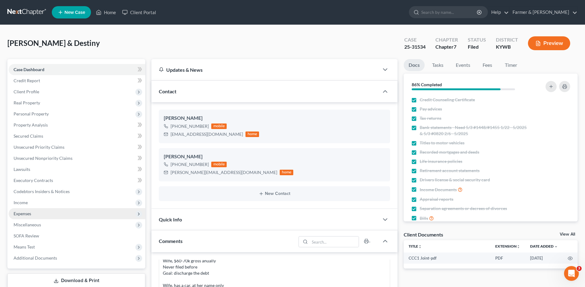
click at [59, 214] on span "Expenses" at bounding box center [77, 214] width 137 height 11
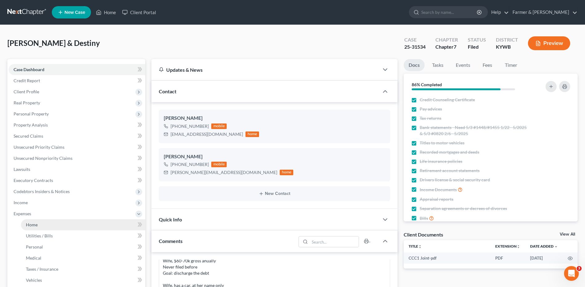
click at [43, 229] on link "Home" at bounding box center [83, 225] width 124 height 11
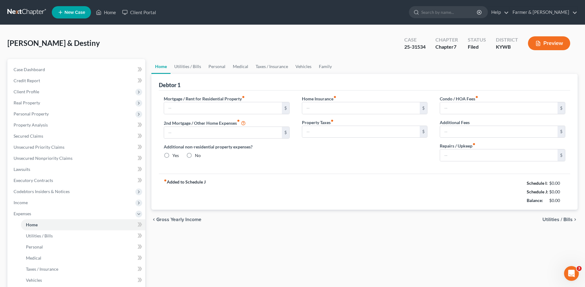
type input "1,800.00"
type input "0.00"
radio input "true"
type input "0.00"
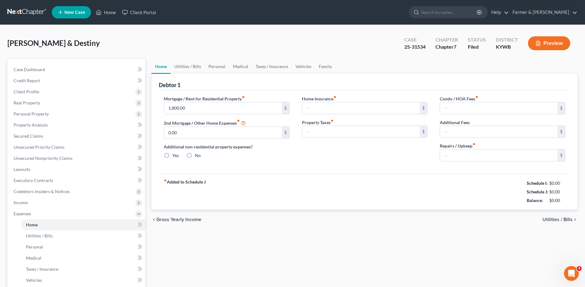
type input "0.00"
type input "150.00"
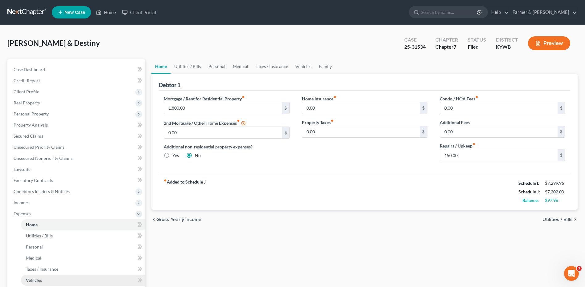
click at [61, 279] on link "Vehicles" at bounding box center [83, 280] width 124 height 11
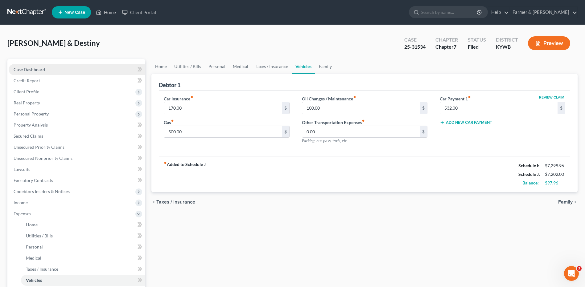
click at [82, 67] on link "Case Dashboard" at bounding box center [77, 69] width 137 height 11
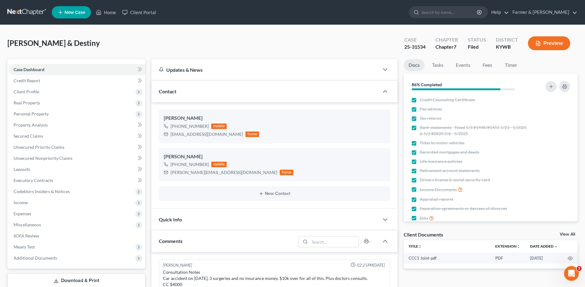
scroll to position [48, 0]
drag, startPoint x: 28, startPoint y: 15, endPoint x: 66, endPoint y: 4, distance: 39.4
click at [28, 15] on link at bounding box center [26, 12] width 39 height 11
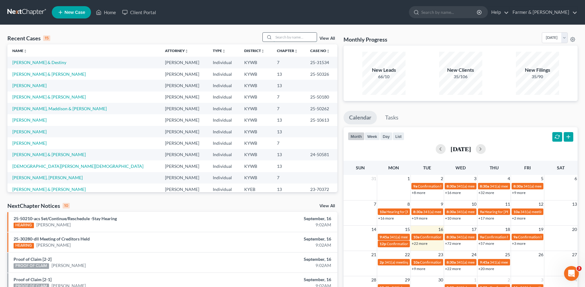
click at [276, 36] on input "search" at bounding box center [295, 37] width 43 height 9
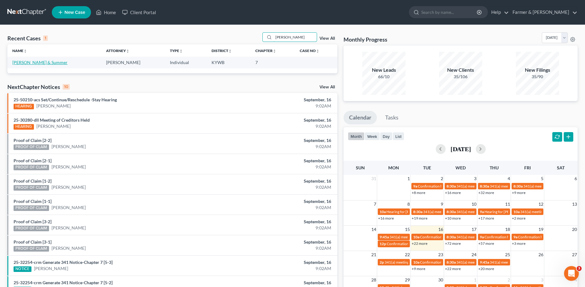
type input "[PERSON_NAME]"
click at [52, 64] on link "[PERSON_NAME] & Summer" at bounding box center [39, 62] width 55 height 5
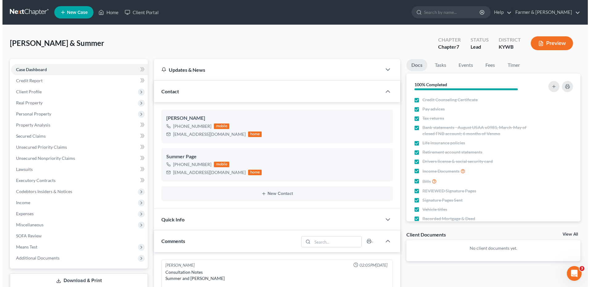
scroll to position [119, 0]
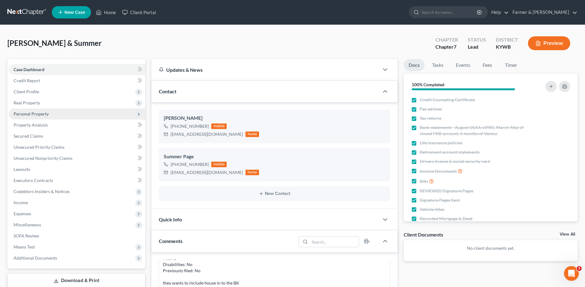
click at [68, 113] on span "Personal Property" at bounding box center [77, 114] width 137 height 11
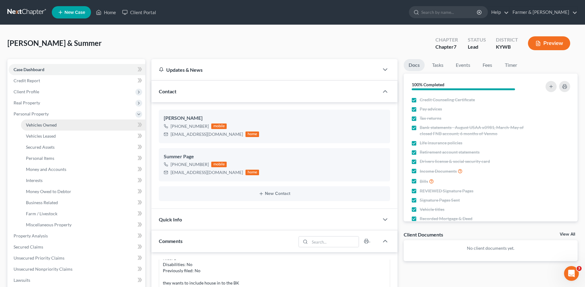
click at [66, 126] on link "Vehicles Owned" at bounding box center [83, 125] width 124 height 11
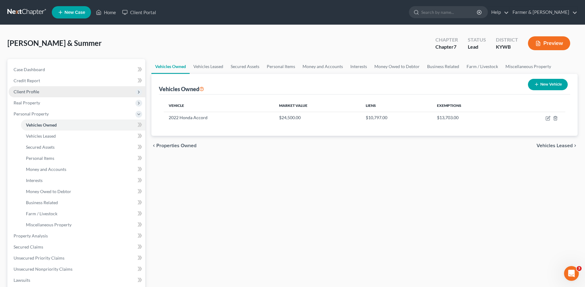
click at [62, 91] on span "Client Profile" at bounding box center [77, 91] width 137 height 11
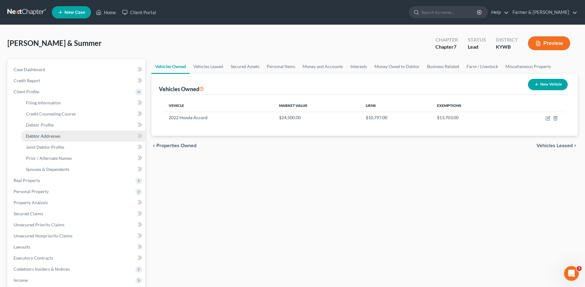
click at [60, 135] on span "Debtor Addresses" at bounding box center [43, 136] width 35 height 5
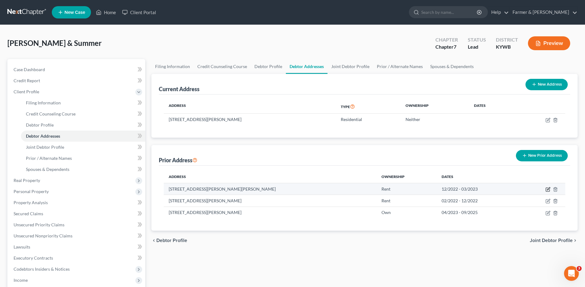
click at [546, 189] on icon "button" at bounding box center [548, 190] width 4 height 4
select select "18"
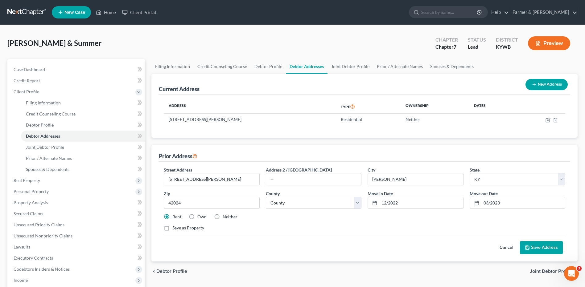
click at [509, 248] on button "Cancel" at bounding box center [506, 248] width 27 height 12
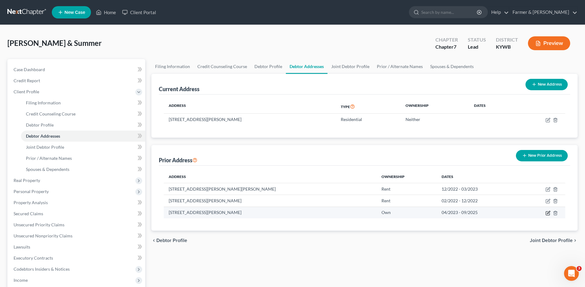
click at [547, 214] on icon "button" at bounding box center [548, 212] width 3 height 3
select select "18"
select select "3"
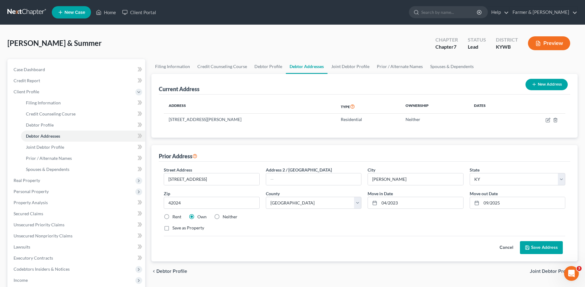
click at [509, 244] on button "Cancel" at bounding box center [506, 248] width 27 height 12
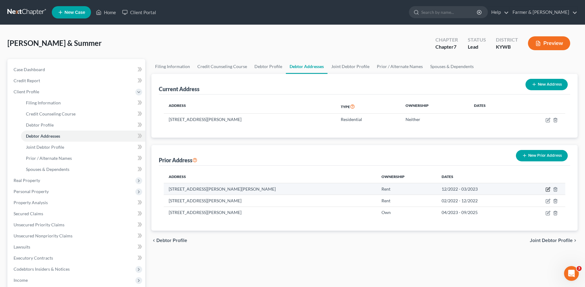
click at [547, 190] on icon "button" at bounding box center [548, 189] width 5 height 5
select select "18"
select select "110"
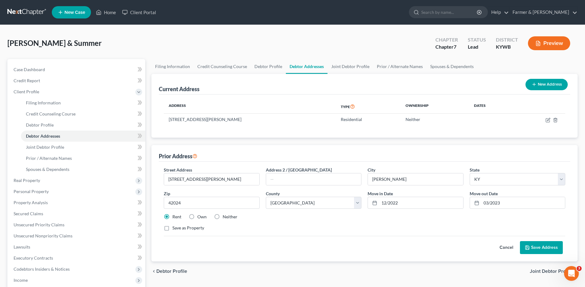
click at [504, 247] on button "Cancel" at bounding box center [506, 248] width 27 height 12
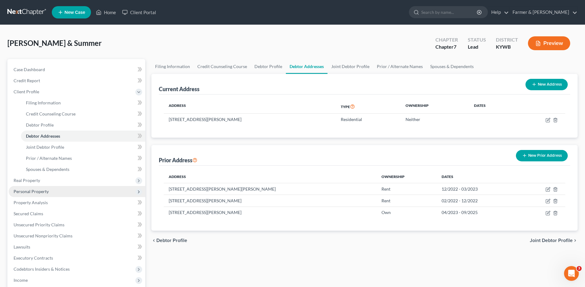
click at [41, 193] on span "Personal Property" at bounding box center [31, 191] width 35 height 5
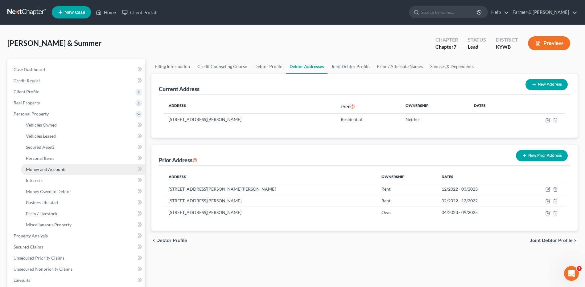
click at [54, 170] on span "Money and Accounts" at bounding box center [46, 169] width 40 height 5
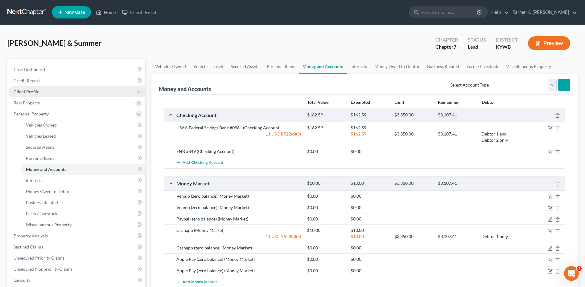
click at [40, 91] on span "Client Profile" at bounding box center [77, 91] width 137 height 11
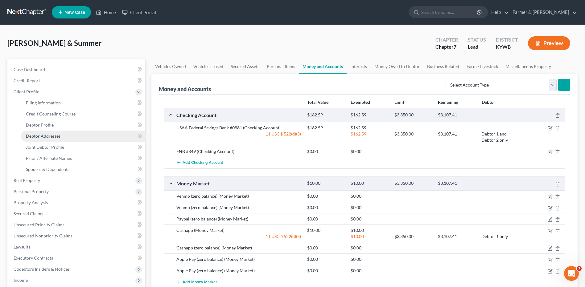
click at [60, 141] on link "Debtor Addresses" at bounding box center [83, 136] width 124 height 11
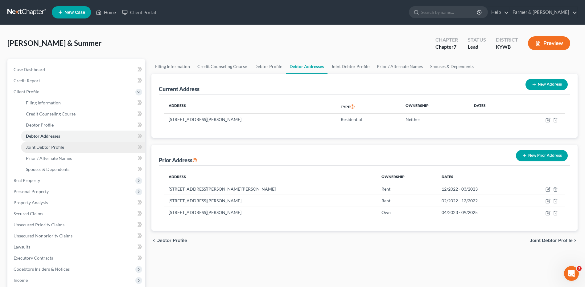
click at [60, 146] on span "Joint Debtor Profile" at bounding box center [45, 147] width 38 height 5
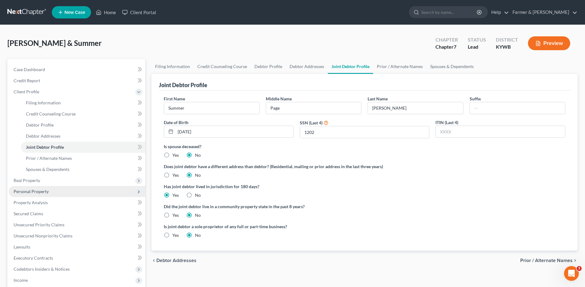
click at [41, 190] on span "Personal Property" at bounding box center [31, 191] width 35 height 5
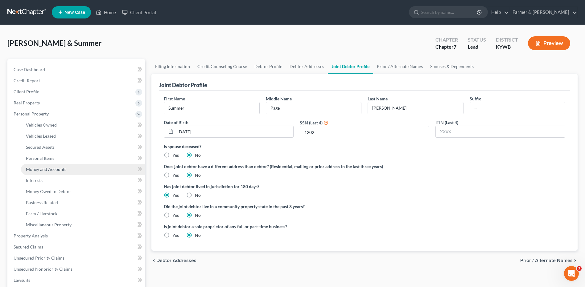
click at [67, 172] on link "Money and Accounts" at bounding box center [83, 169] width 124 height 11
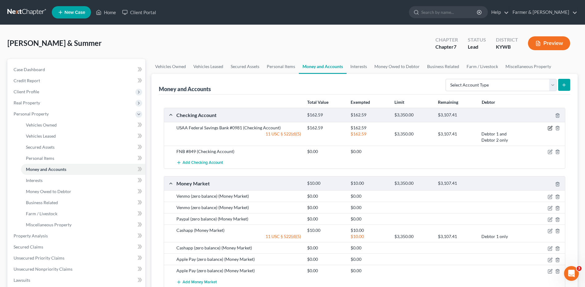
click at [551, 129] on icon "button" at bounding box center [550, 128] width 5 height 5
select select "2"
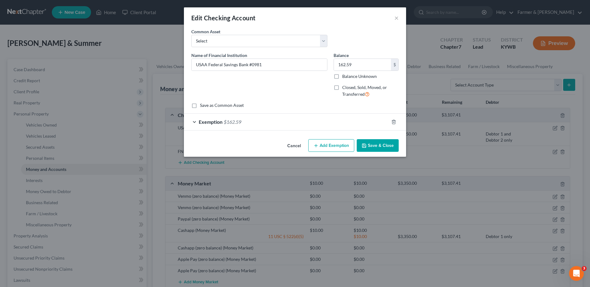
checkbox input "true"
click at [275, 122] on div "Exemption $162.59" at bounding box center [286, 122] width 205 height 16
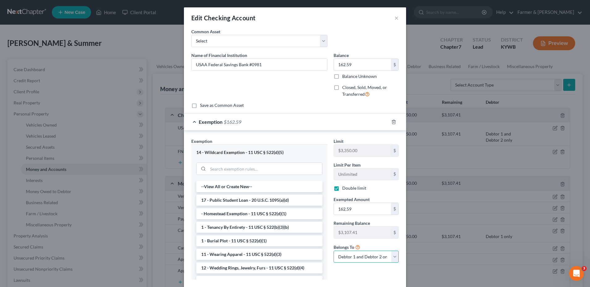
click at [351, 257] on select "Debtor 1 only Debtor 2 only Debtor 1 and Debtor 2 only" at bounding box center [365, 257] width 65 height 12
select select "0"
click at [333, 251] on select "Debtor 1 only Debtor 2 only Debtor 1 and Debtor 2 only" at bounding box center [365, 257] width 65 height 12
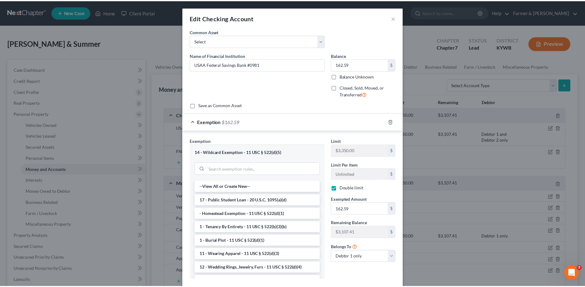
scroll to position [37, 0]
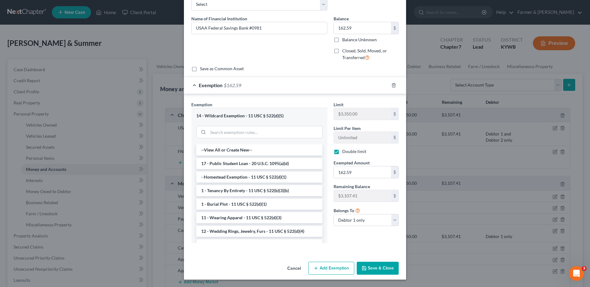
click at [390, 269] on button "Save & Close" at bounding box center [378, 268] width 42 height 13
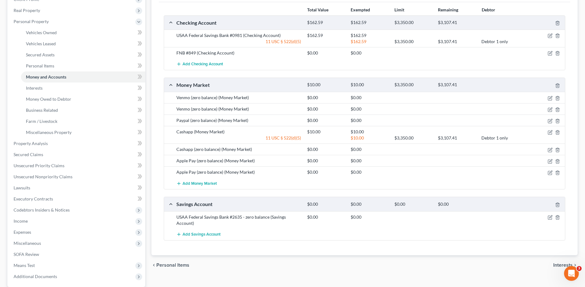
scroll to position [93, 0]
click at [217, 64] on span "Add Checking Account" at bounding box center [203, 63] width 40 height 5
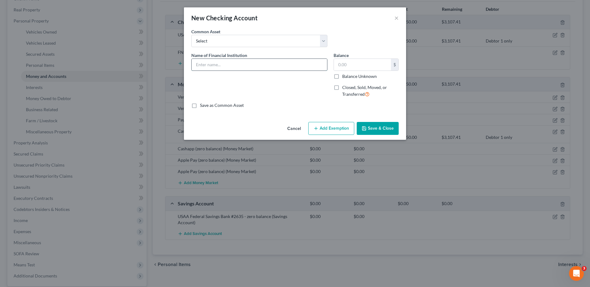
click at [217, 69] on input "text" at bounding box center [259, 65] width 135 height 12
drag, startPoint x: 242, startPoint y: 62, endPoint x: 169, endPoint y: 67, distance: 72.6
click at [169, 67] on div "New Checking Account × An exemption set must first be selected from the Filing …" at bounding box center [295, 143] width 590 height 287
type input "Venmo - zero balance"
click at [371, 128] on button "Save & Close" at bounding box center [378, 128] width 42 height 13
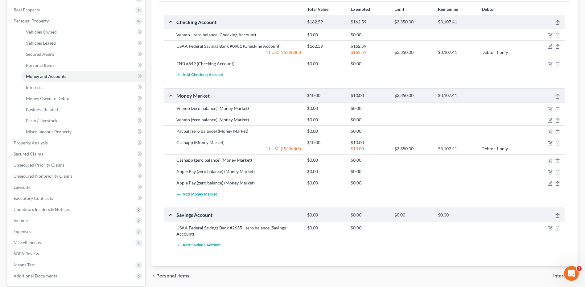
click at [216, 74] on span "Add Checking Account" at bounding box center [203, 75] width 40 height 5
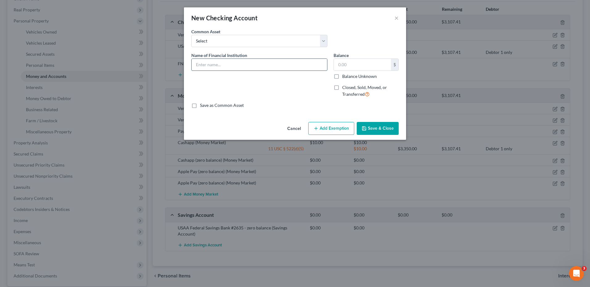
click at [220, 61] on input "text" at bounding box center [259, 65] width 135 height 12
paste input "Venmo - zero balance"
type input "Venmo - zero balance"
click at [366, 129] on icon "button" at bounding box center [364, 129] width 4 height 4
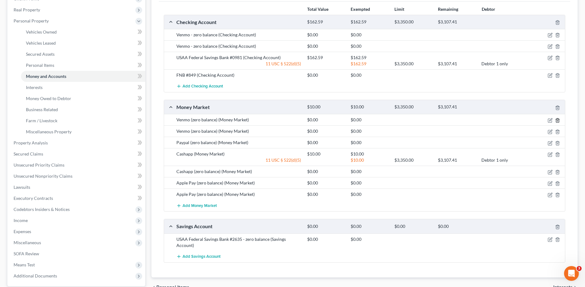
click at [556, 121] on icon "button" at bounding box center [557, 120] width 5 height 5
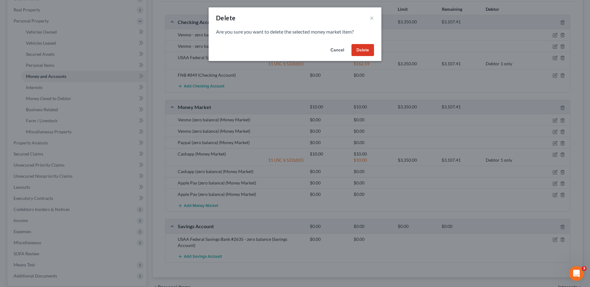
click at [363, 51] on button "Delete" at bounding box center [362, 50] width 23 height 12
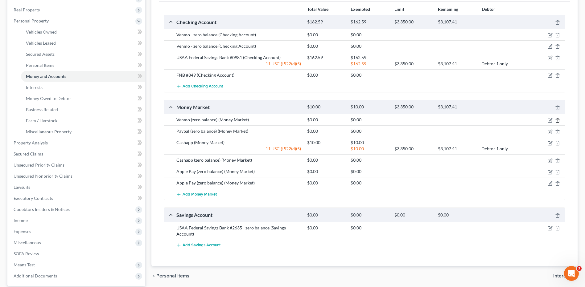
click at [557, 118] on icon "button" at bounding box center [557, 120] width 5 height 5
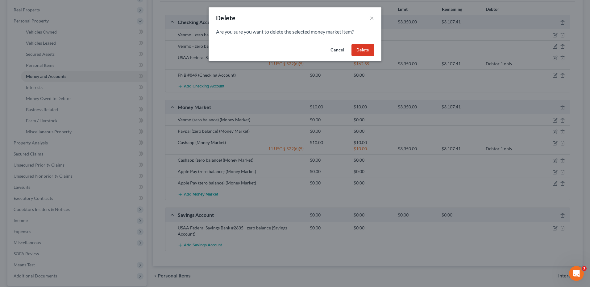
click at [367, 51] on button "Delete" at bounding box center [362, 50] width 23 height 12
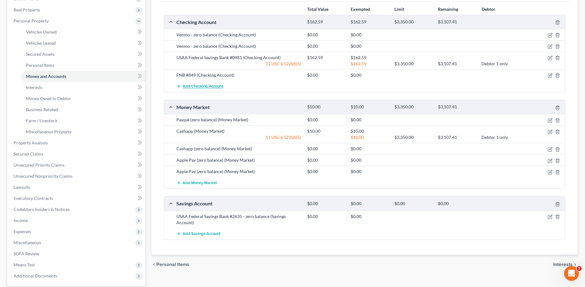
click at [214, 88] on span "Add Checking Account" at bounding box center [203, 86] width 40 height 5
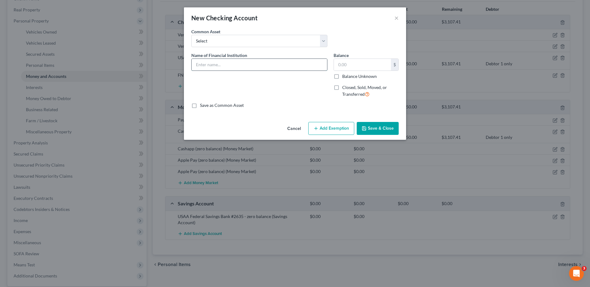
click at [230, 66] on input "text" at bounding box center [259, 65] width 135 height 12
type input "p"
type input "Paypal - zero balance"
click at [375, 132] on button "Save & Close" at bounding box center [378, 128] width 42 height 13
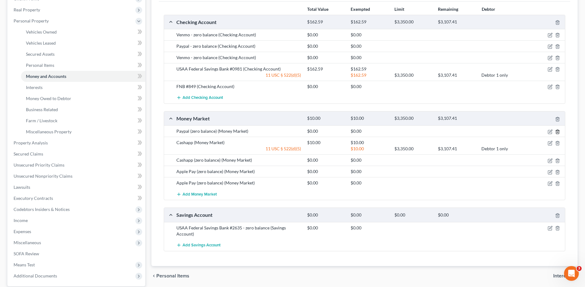
click at [558, 134] on icon "button" at bounding box center [557, 132] width 3 height 4
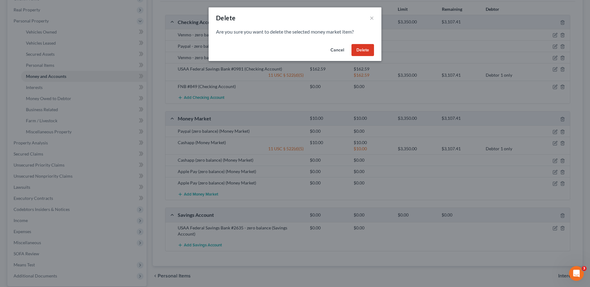
click at [364, 53] on button "Delete" at bounding box center [362, 50] width 23 height 12
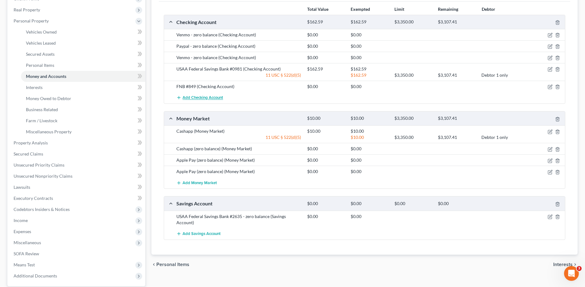
click at [193, 97] on span "Add Checking Account" at bounding box center [203, 98] width 40 height 5
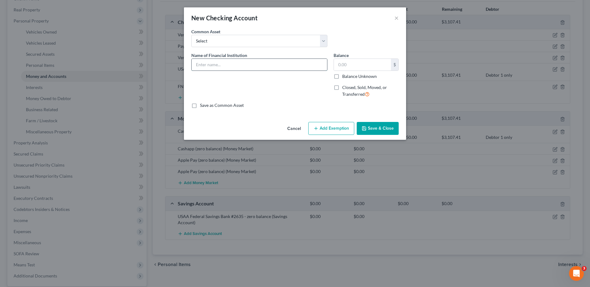
click at [221, 65] on input "text" at bounding box center [259, 65] width 135 height 12
drag, startPoint x: 245, startPoint y: 66, endPoint x: 146, endPoint y: 84, distance: 100.4
click at [146, 84] on div "New Checking Account × An exemption set must first be selected from the Filing …" at bounding box center [295, 143] width 590 height 287
type input "Cashapp - zero balance"
click at [370, 131] on button "Save & Close" at bounding box center [378, 128] width 42 height 13
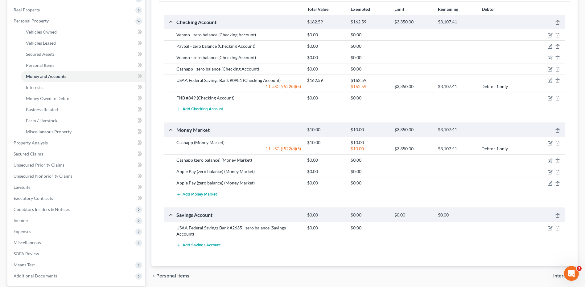
click at [215, 109] on span "Add Checking Account" at bounding box center [203, 109] width 40 height 5
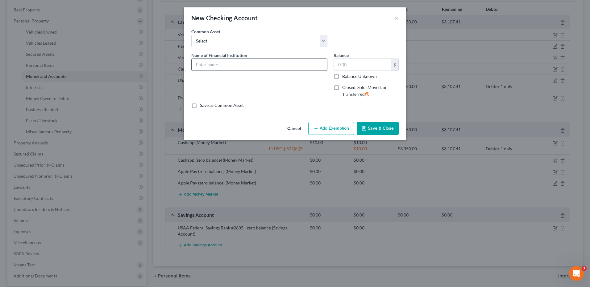
click at [216, 61] on input "text" at bounding box center [259, 65] width 135 height 12
paste input "Cashapp - zero balance"
type input "Cashapp - zero balance"
click at [373, 133] on button "Save & Close" at bounding box center [378, 128] width 42 height 13
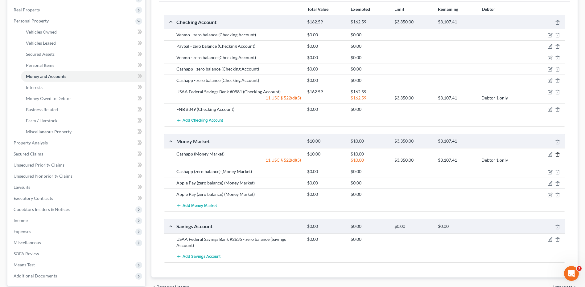
click at [557, 154] on icon "button" at bounding box center [557, 154] width 5 height 5
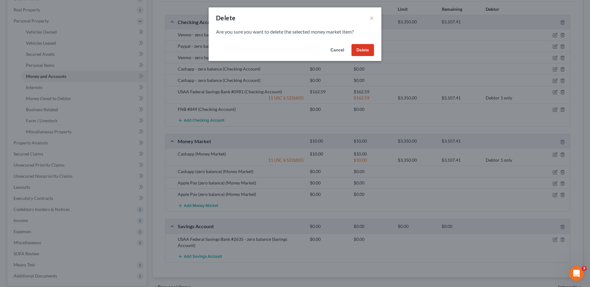
click at [364, 52] on button "Delete" at bounding box center [362, 50] width 23 height 12
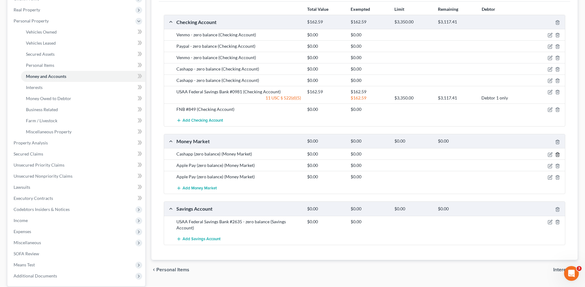
click at [556, 154] on polyline "button" at bounding box center [558, 154] width 4 height 0
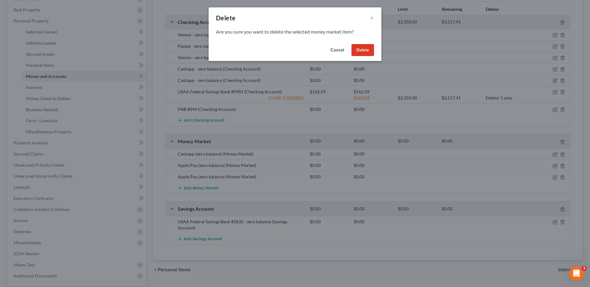
click at [366, 50] on button "Delete" at bounding box center [362, 50] width 23 height 12
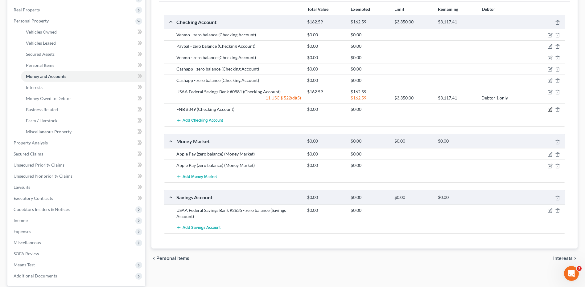
click at [550, 109] on icon "button" at bounding box center [550, 109] width 5 height 5
select select "18"
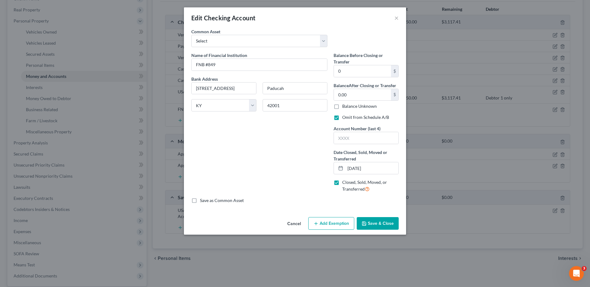
click at [295, 223] on button "Cancel" at bounding box center [293, 224] width 23 height 12
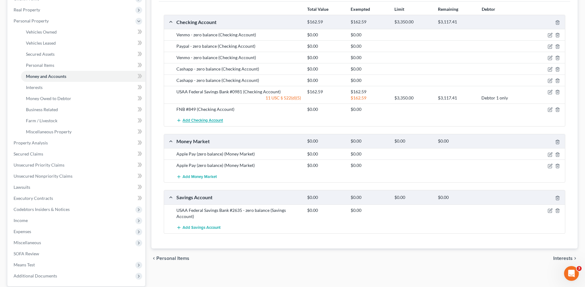
click at [196, 122] on span "Add Checking Account" at bounding box center [203, 120] width 40 height 5
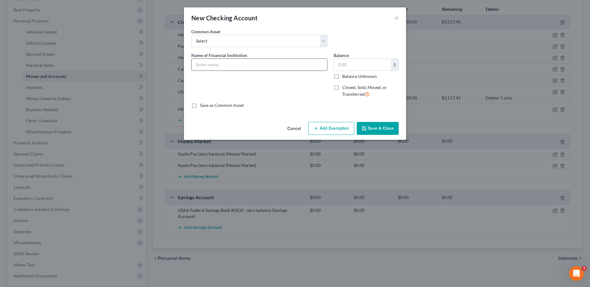
click at [217, 63] on input "text" at bounding box center [259, 65] width 135 height 12
drag, startPoint x: 253, startPoint y: 62, endPoint x: 167, endPoint y: 76, distance: 87.2
click at [167, 76] on div "New Checking Account × An exemption set must first be selected from the Filing …" at bounding box center [295, 143] width 590 height 287
type input "Apple pay - zero balance"
click at [378, 124] on button "Save & Close" at bounding box center [378, 128] width 42 height 13
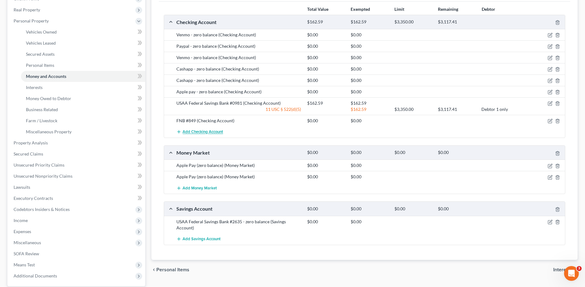
click at [206, 130] on span "Add Checking Account" at bounding box center [203, 132] width 40 height 5
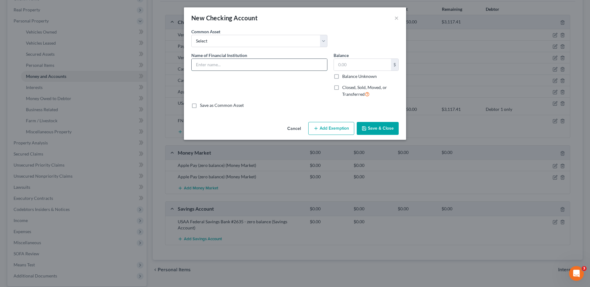
click at [236, 64] on input "text" at bounding box center [259, 65] width 135 height 12
paste input "Apple pay - zero balance"
type input "Apple pay - zero balance"
click at [383, 126] on button "Save & Close" at bounding box center [378, 128] width 42 height 13
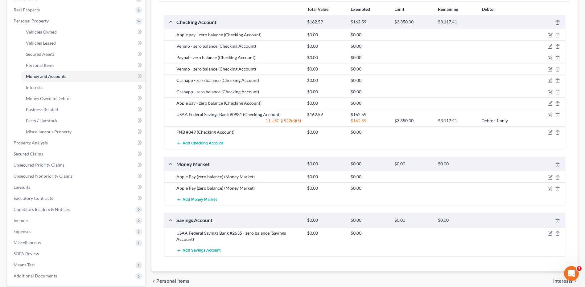
click at [558, 154] on div "Checking Account $162.59 $162.59 $3,350.00 $3,117.41 Apple pay - zero balance (…" at bounding box center [365, 136] width 402 height 242
click at [558, 164] on icon "button" at bounding box center [557, 165] width 5 height 5
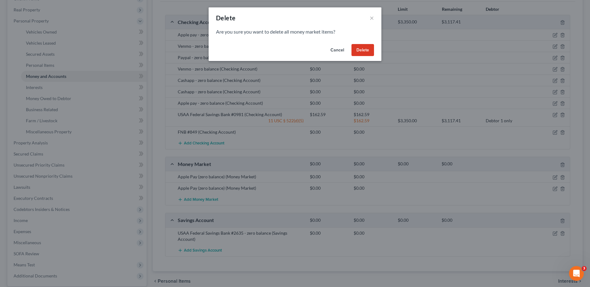
click at [356, 49] on button "Delete" at bounding box center [362, 50] width 23 height 12
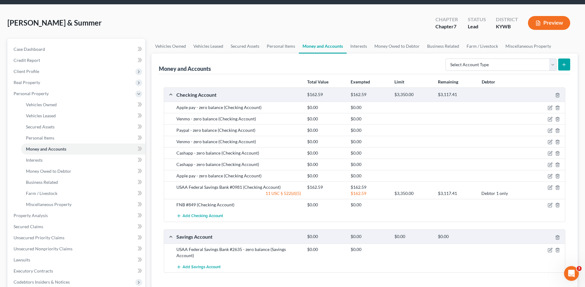
scroll to position [0, 0]
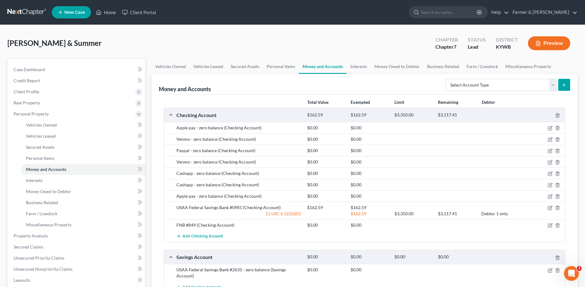
click at [25, 14] on link at bounding box center [26, 12] width 39 height 11
